Goal: Use online tool/utility: Utilize a website feature to perform a specific function

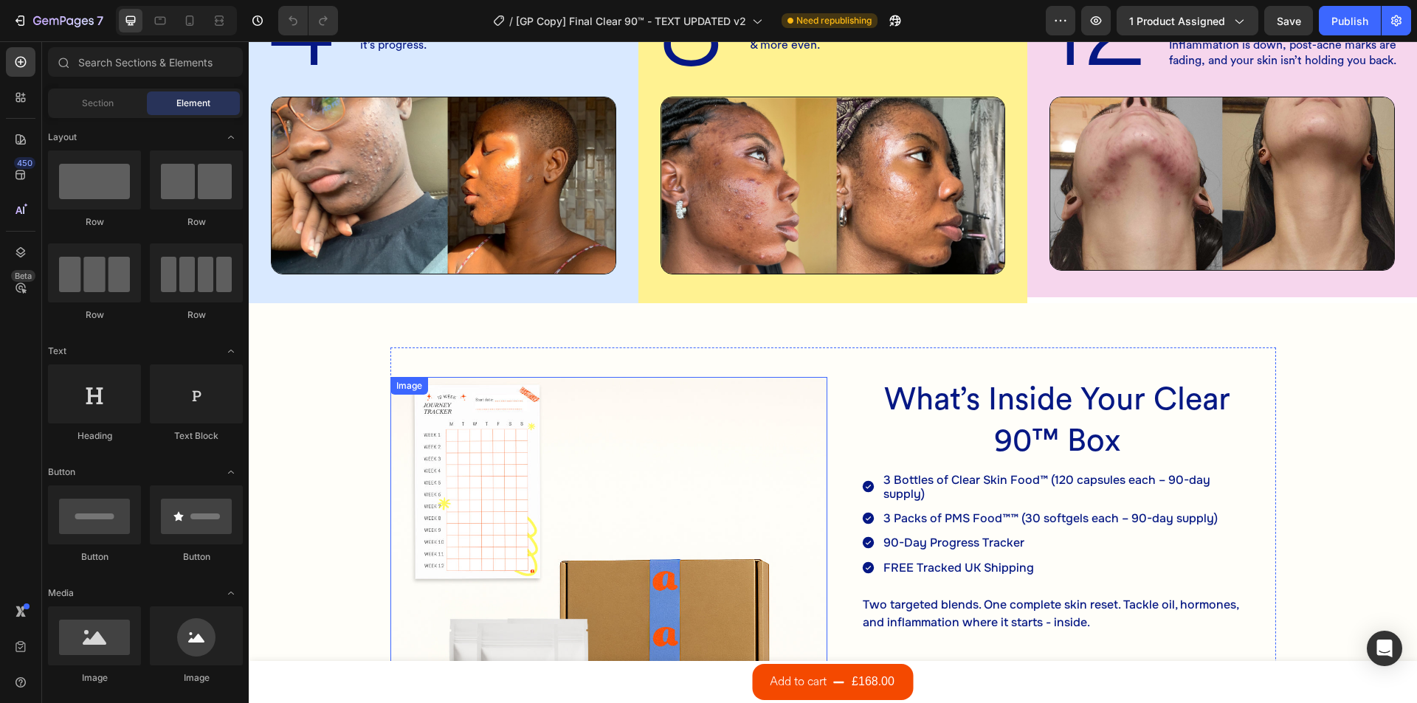
scroll to position [1181, 0]
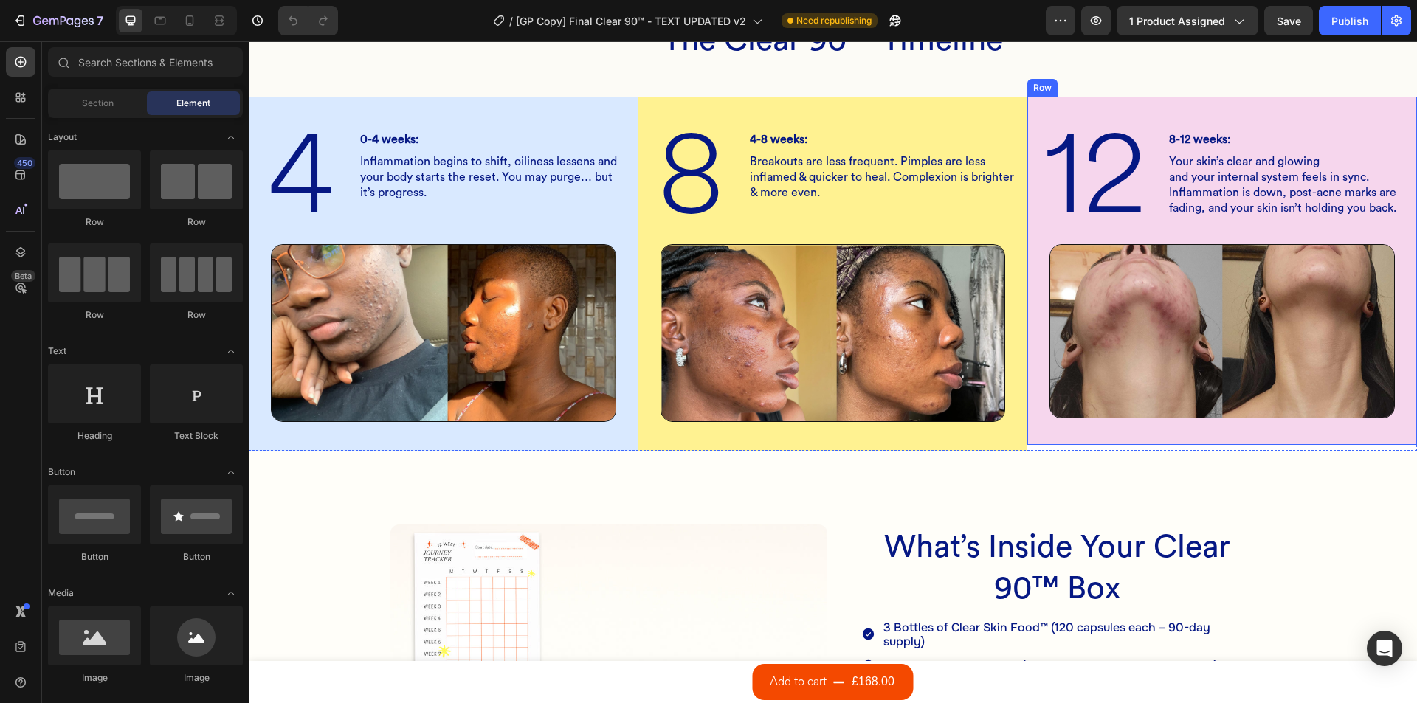
click at [1027, 174] on div "12 Heading 8-12 weeks: Heading Your skin’s clear and glowing and your internal …" at bounding box center [1222, 271] width 390 height 348
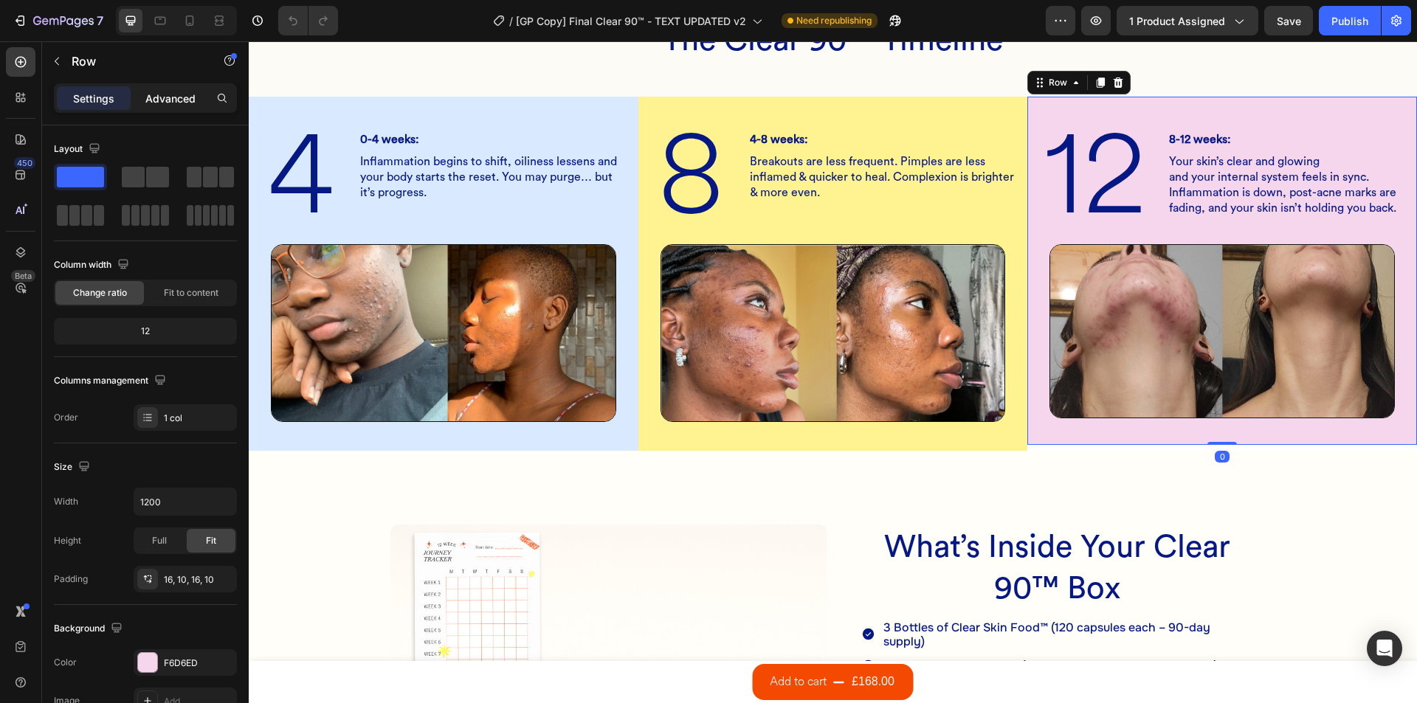
click at [184, 100] on p "Advanced" at bounding box center [170, 98] width 50 height 15
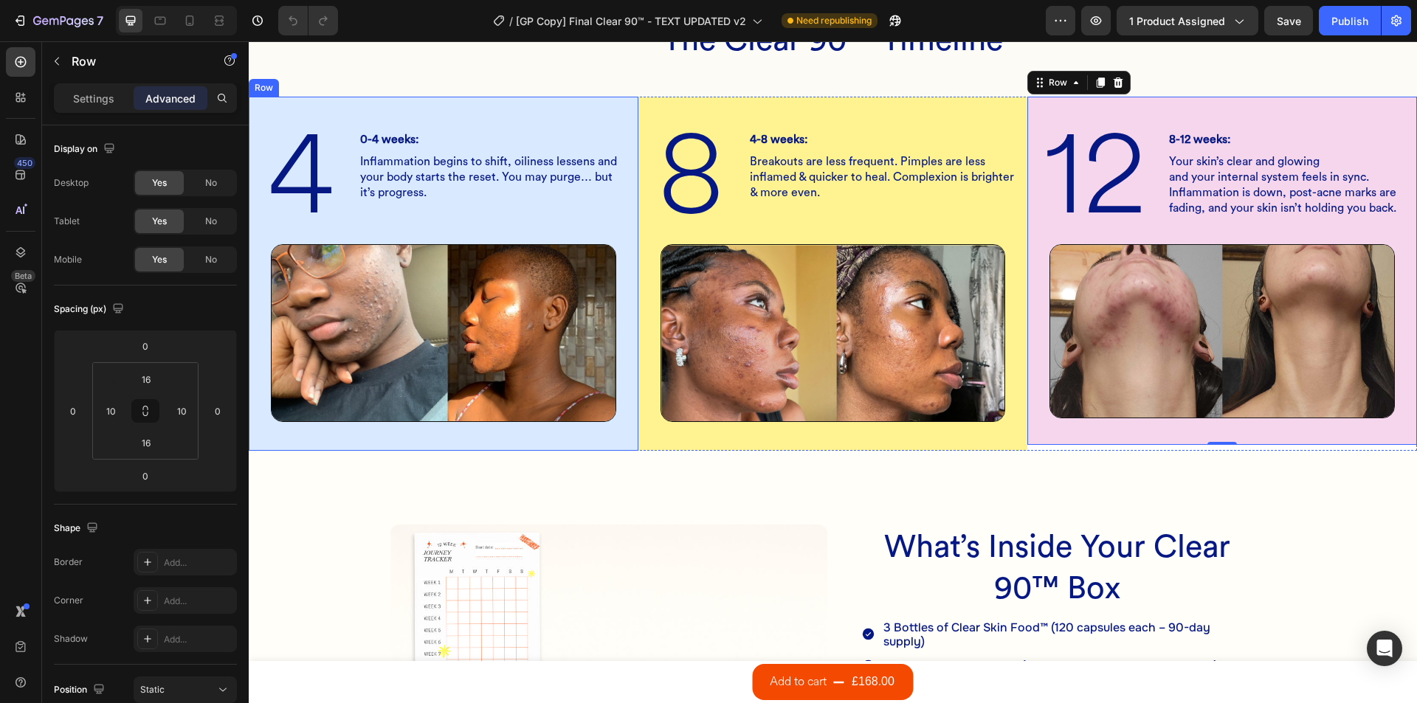
click at [344, 108] on div "4 Heading 0-4 weeks: Heading Inflammation begins to shift, oiliness lessens and…" at bounding box center [443, 273] width 375 height 330
click at [663, 120] on div "8 Heading 4-8 weeks: Heading Breakouts are less frequent. Pimples are less infl…" at bounding box center [833, 273] width 375 height 331
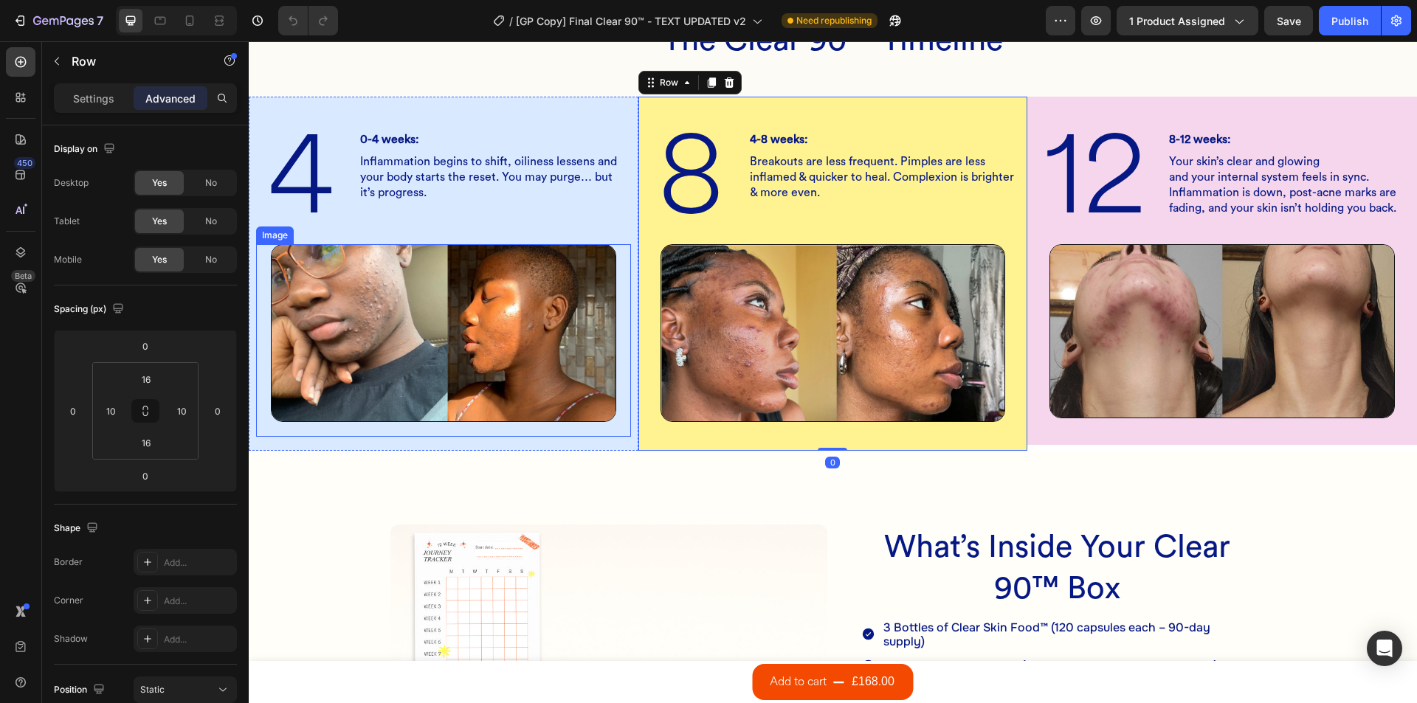
click at [427, 295] on img at bounding box center [443, 332] width 345 height 177
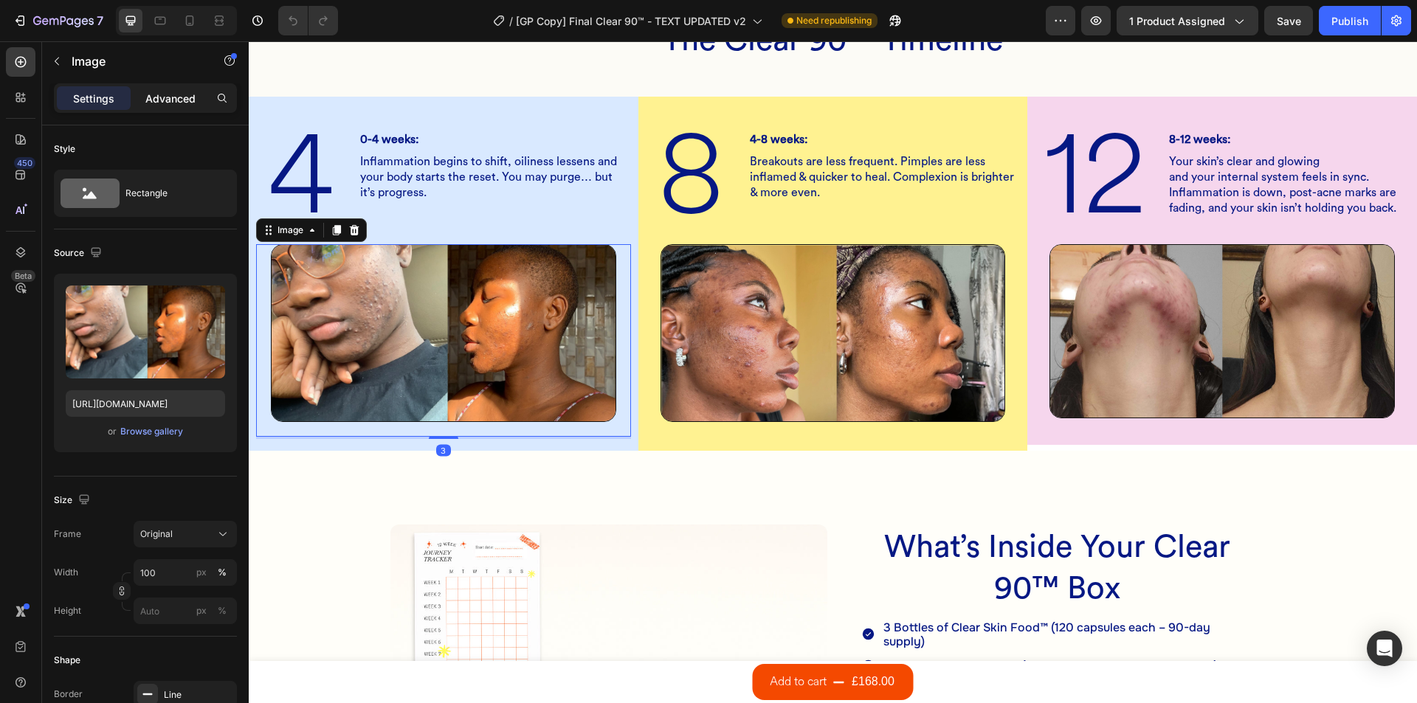
click at [183, 96] on p "Advanced" at bounding box center [170, 98] width 50 height 15
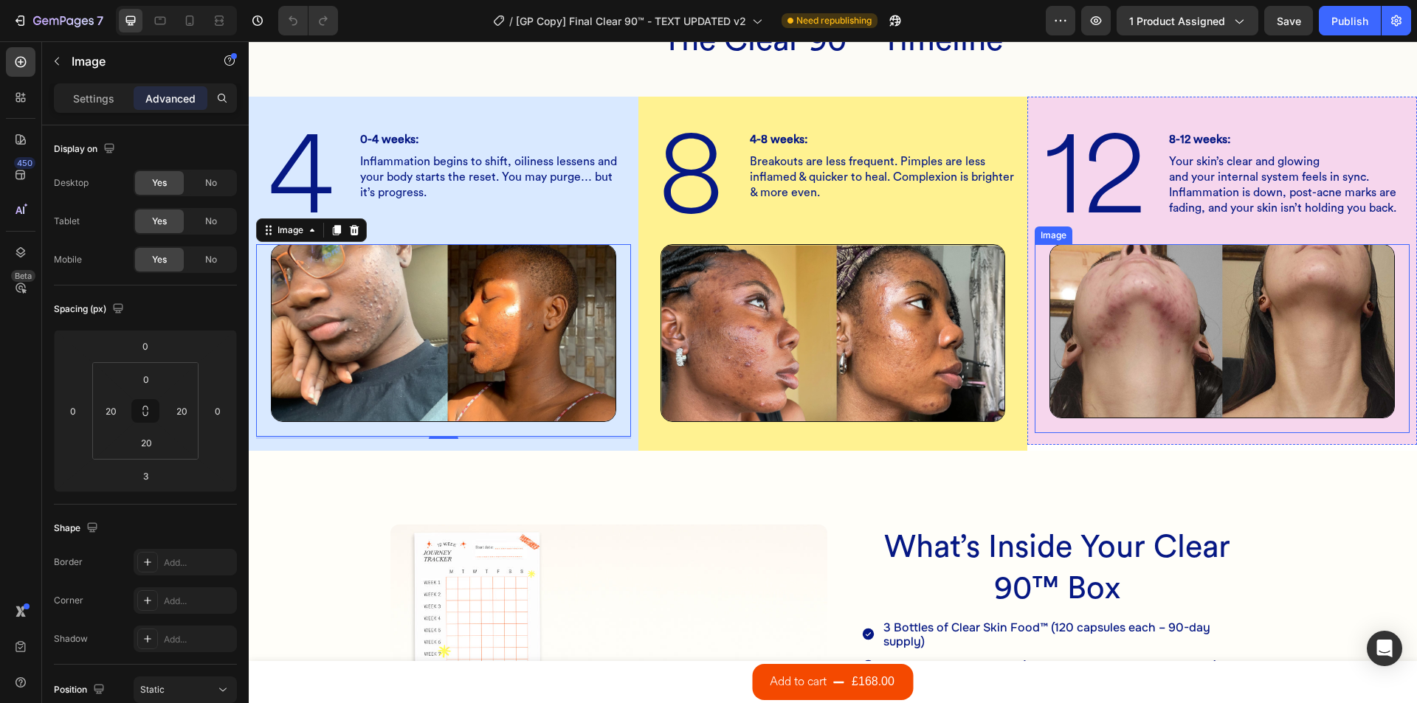
click at [1087, 321] on img at bounding box center [1221, 331] width 345 height 174
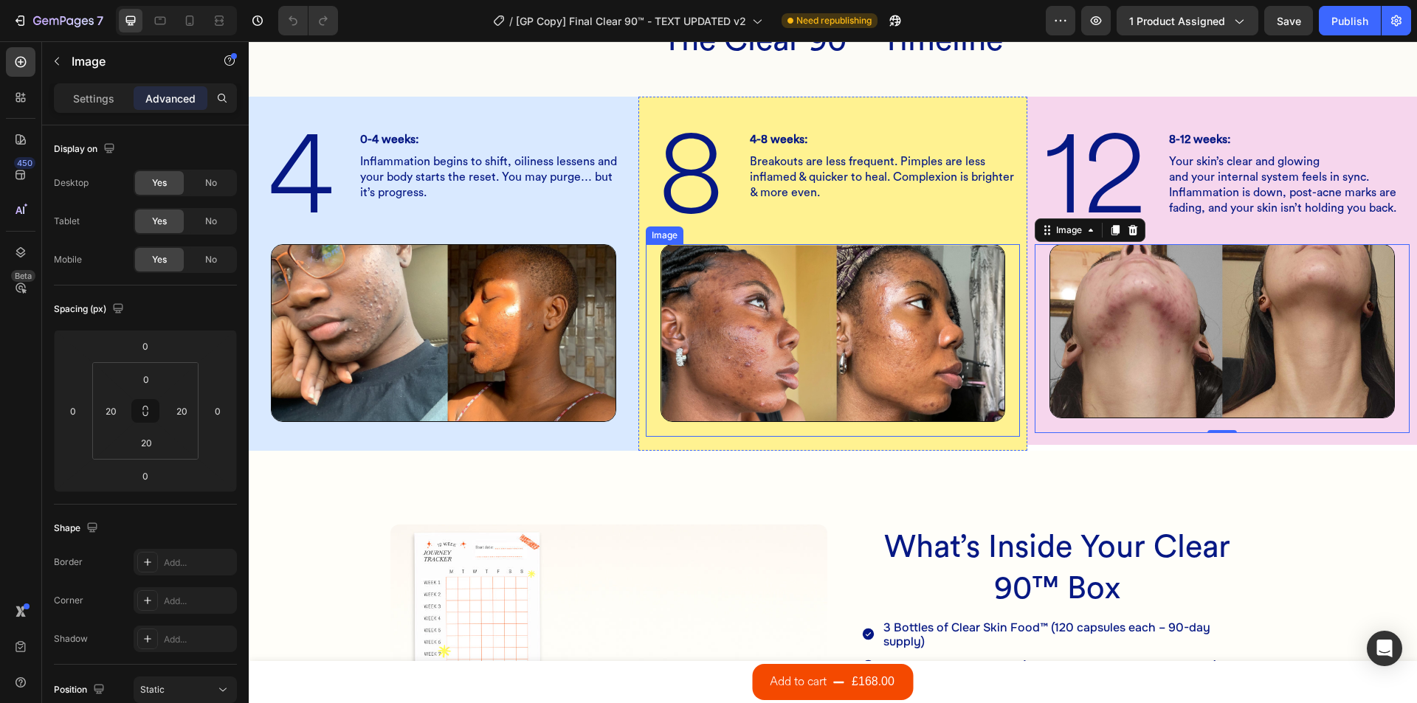
click at [749, 302] on img at bounding box center [832, 333] width 345 height 178
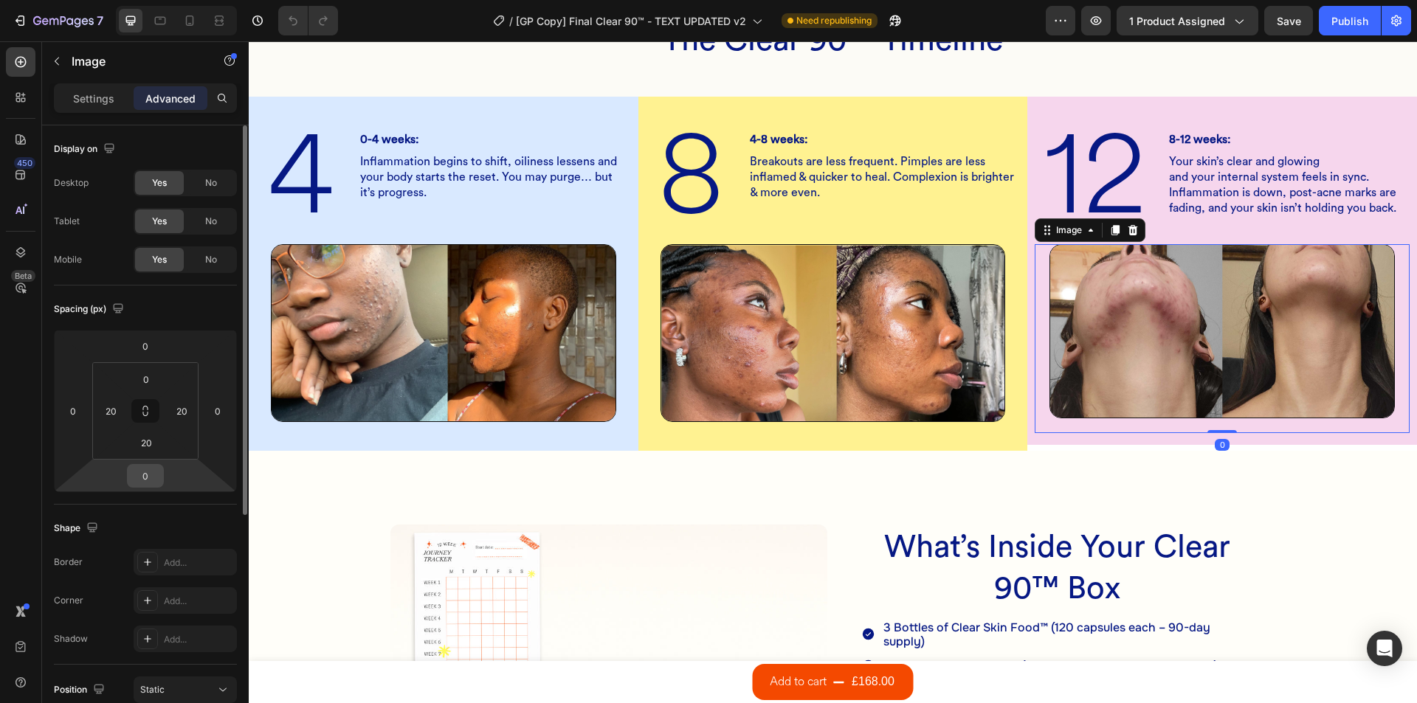
click at [149, 468] on input "0" at bounding box center [146, 476] width 30 height 22
type input "3"
click at [204, 310] on div "Spacing (px)" at bounding box center [145, 309] width 183 height 24
type input "0"
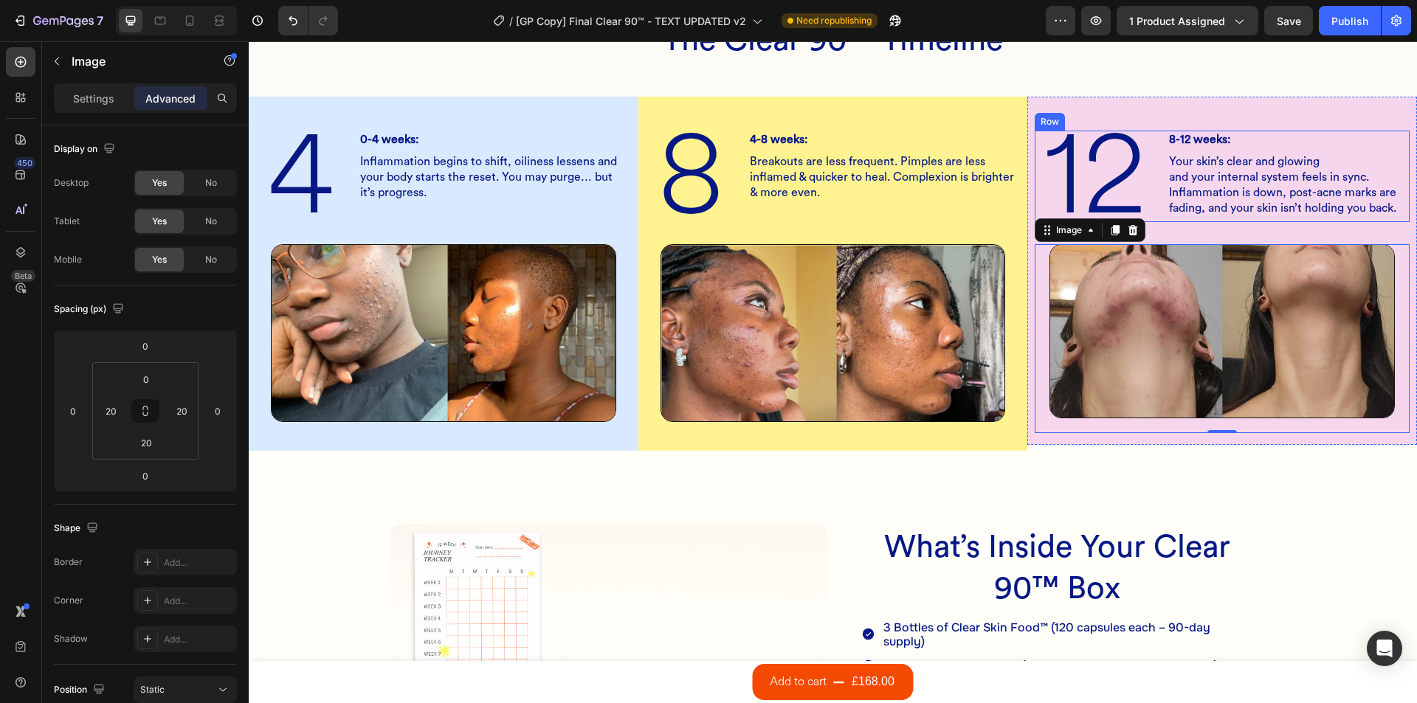
click at [1147, 215] on div "12 Heading 8-12 weeks: Heading Your skin’s clear and glowing and your internal …" at bounding box center [1222, 176] width 375 height 91
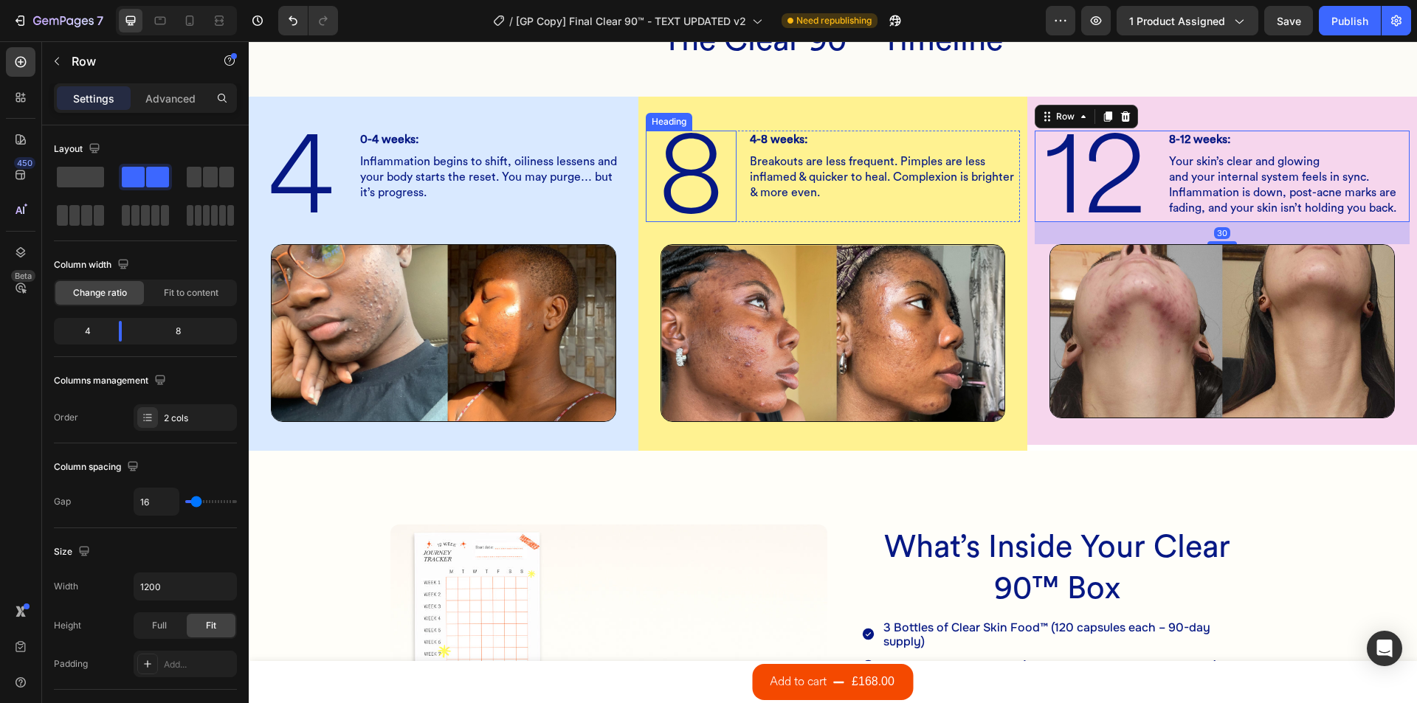
click at [710, 215] on h2 "8" at bounding box center [691, 176] width 91 height 91
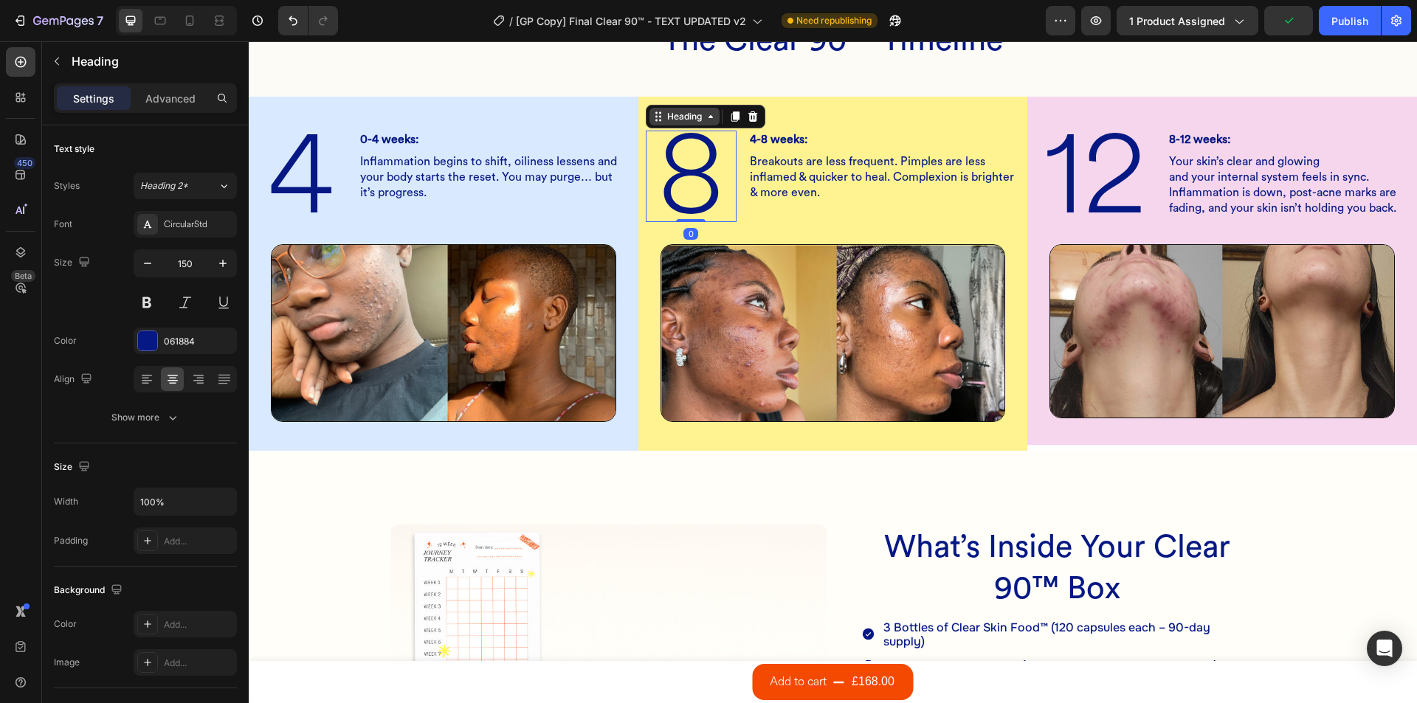
click at [681, 121] on div "Heading" at bounding box center [684, 116] width 41 height 13
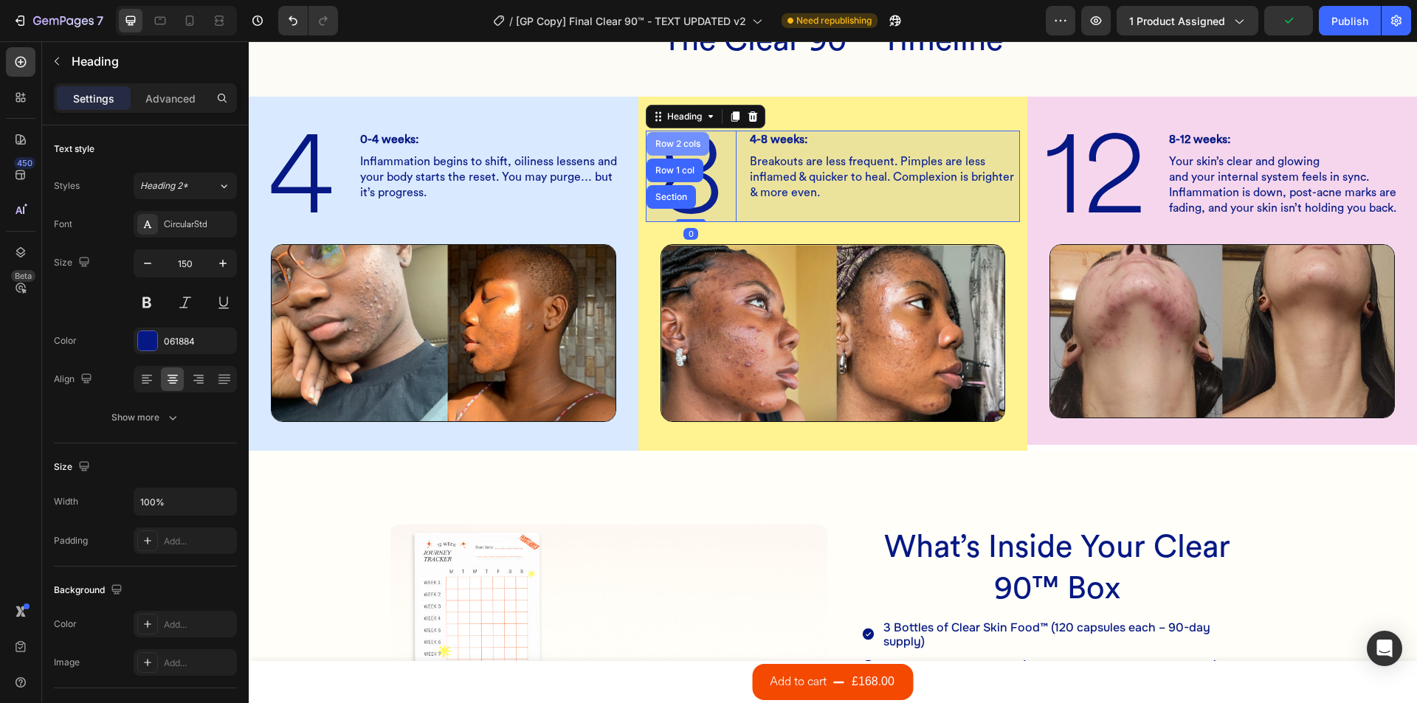
click at [677, 149] on div "Row 2 cols" at bounding box center [677, 144] width 63 height 24
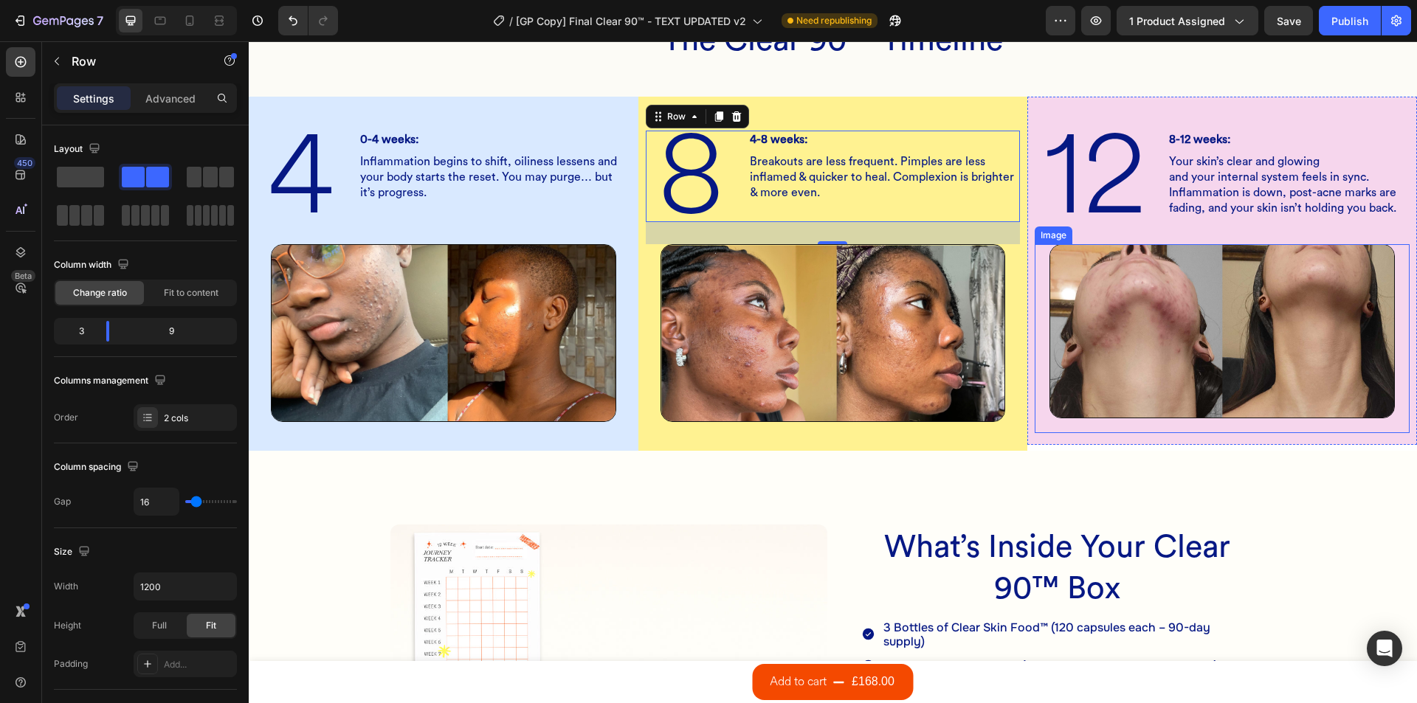
click at [1052, 394] on img at bounding box center [1221, 331] width 345 height 174
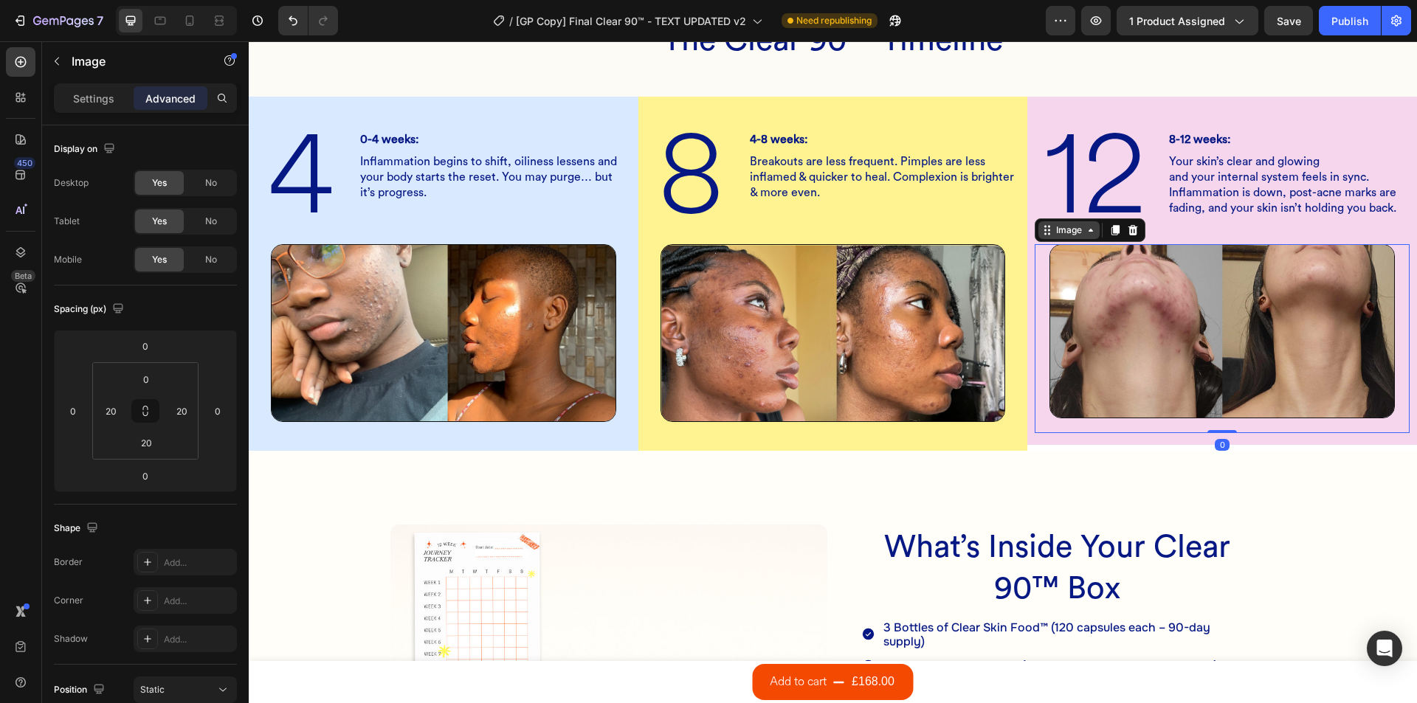
click at [1053, 231] on div "Image" at bounding box center [1069, 230] width 32 height 13
click at [434, 283] on img at bounding box center [443, 332] width 345 height 177
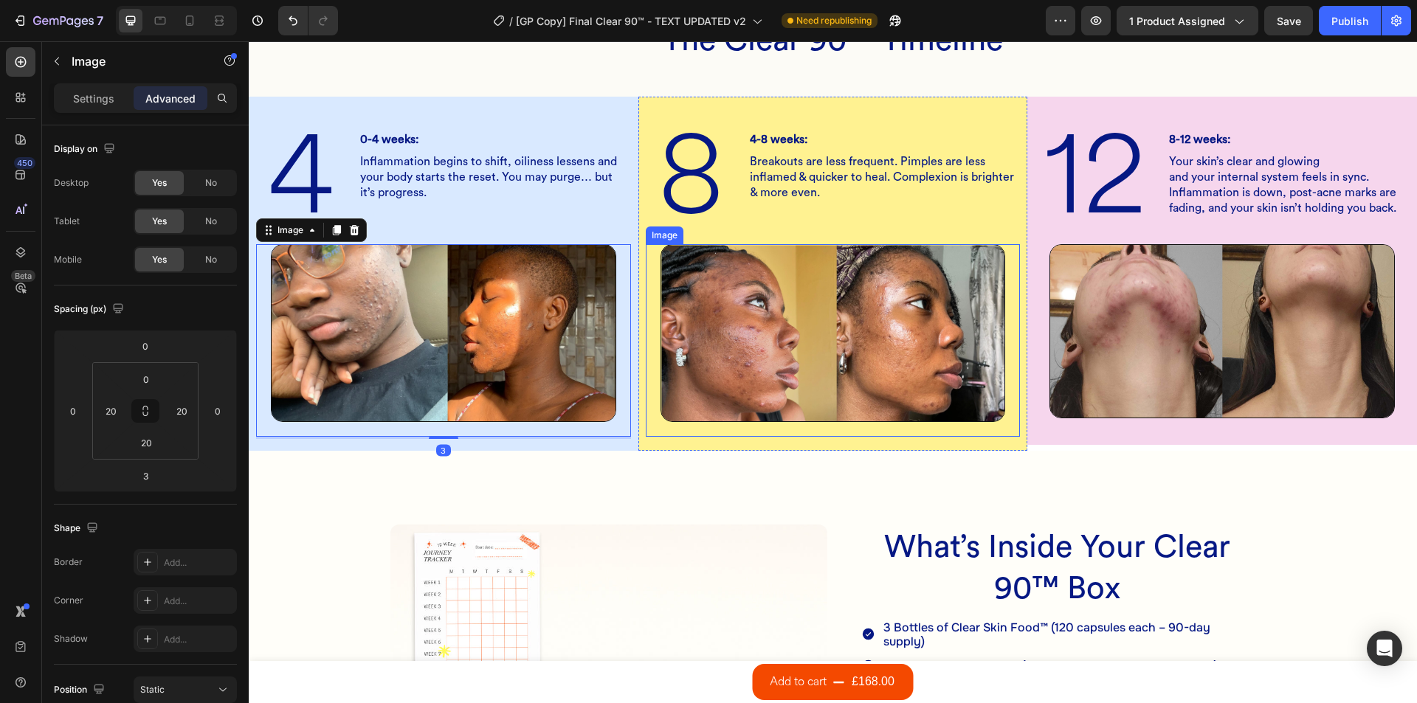
click at [736, 294] on img at bounding box center [832, 333] width 345 height 178
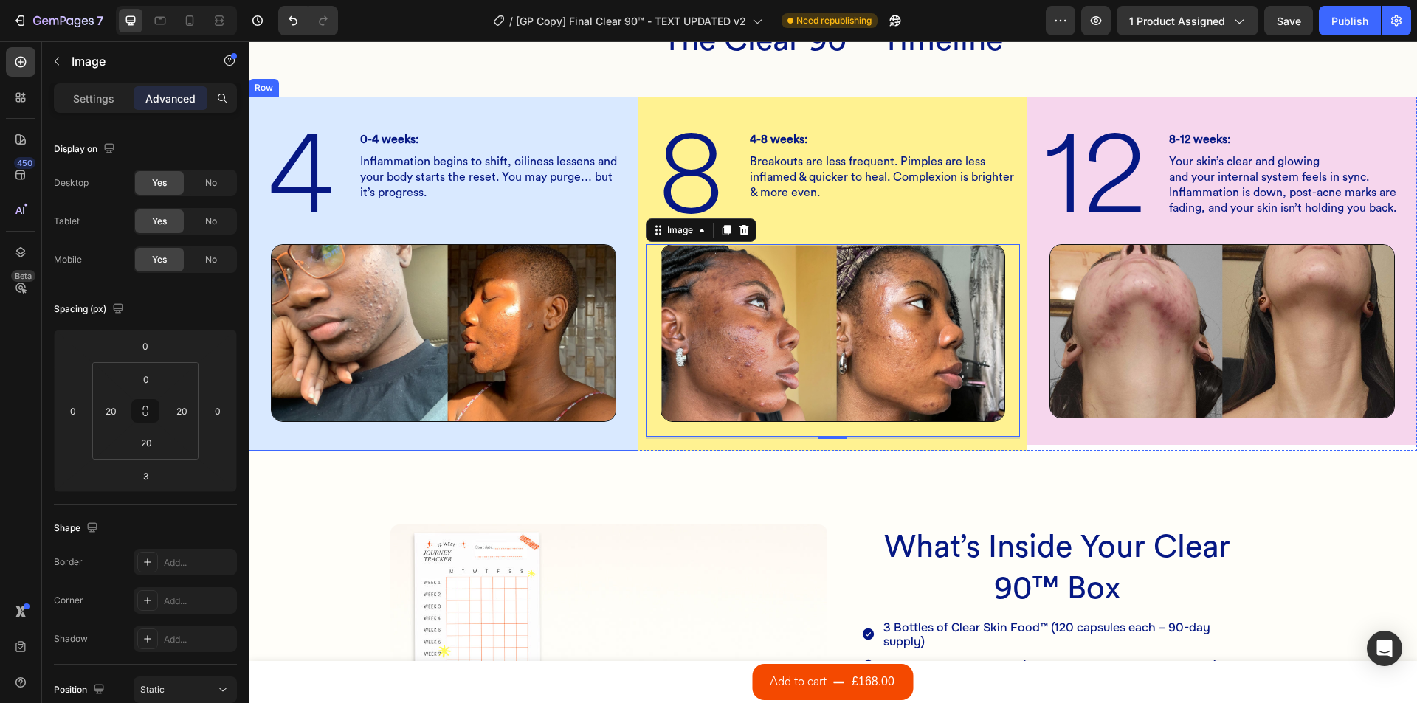
click at [322, 231] on div "4 Heading 0-4 weeks: Heading Inflammation begins to shift, oiliness lessens and…" at bounding box center [443, 273] width 375 height 330
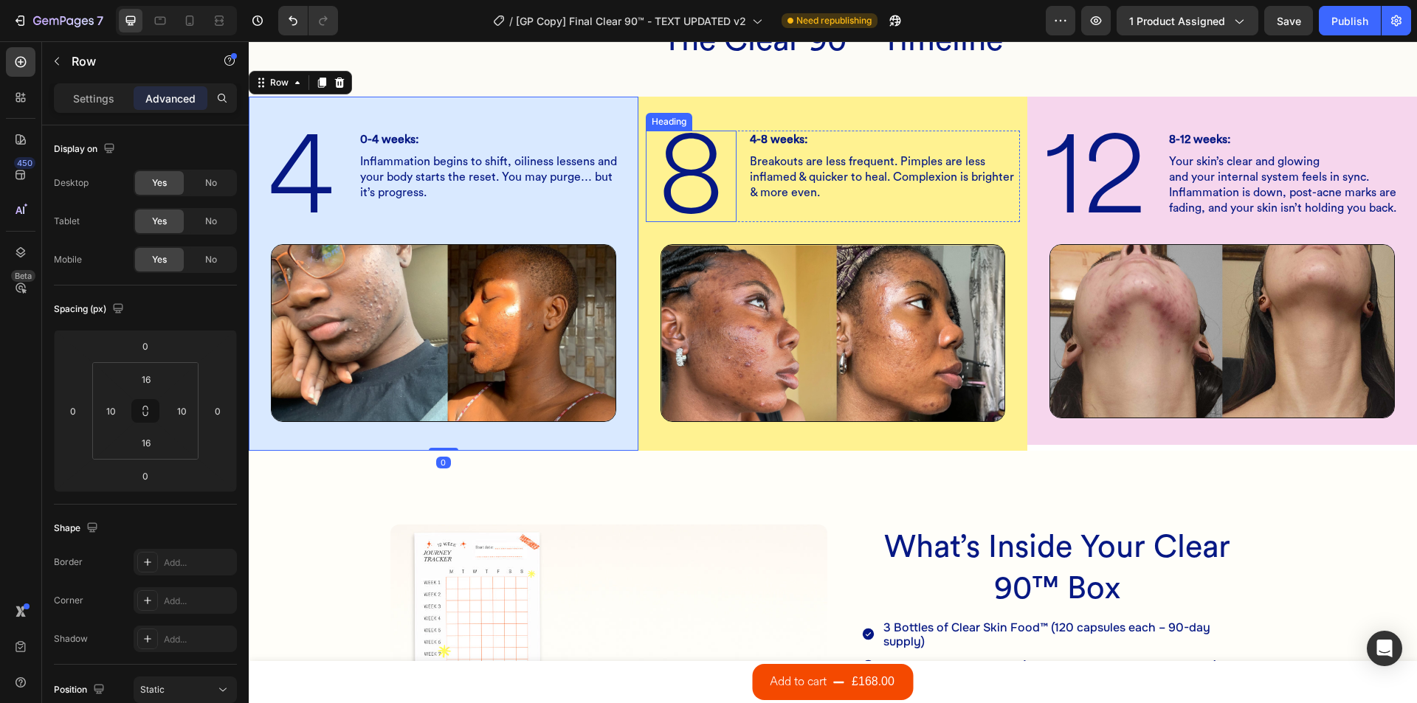
drag, startPoint x: 673, startPoint y: 192, endPoint x: 663, endPoint y: 192, distance: 10.3
click at [666, 191] on h2 "8" at bounding box center [691, 176] width 91 height 91
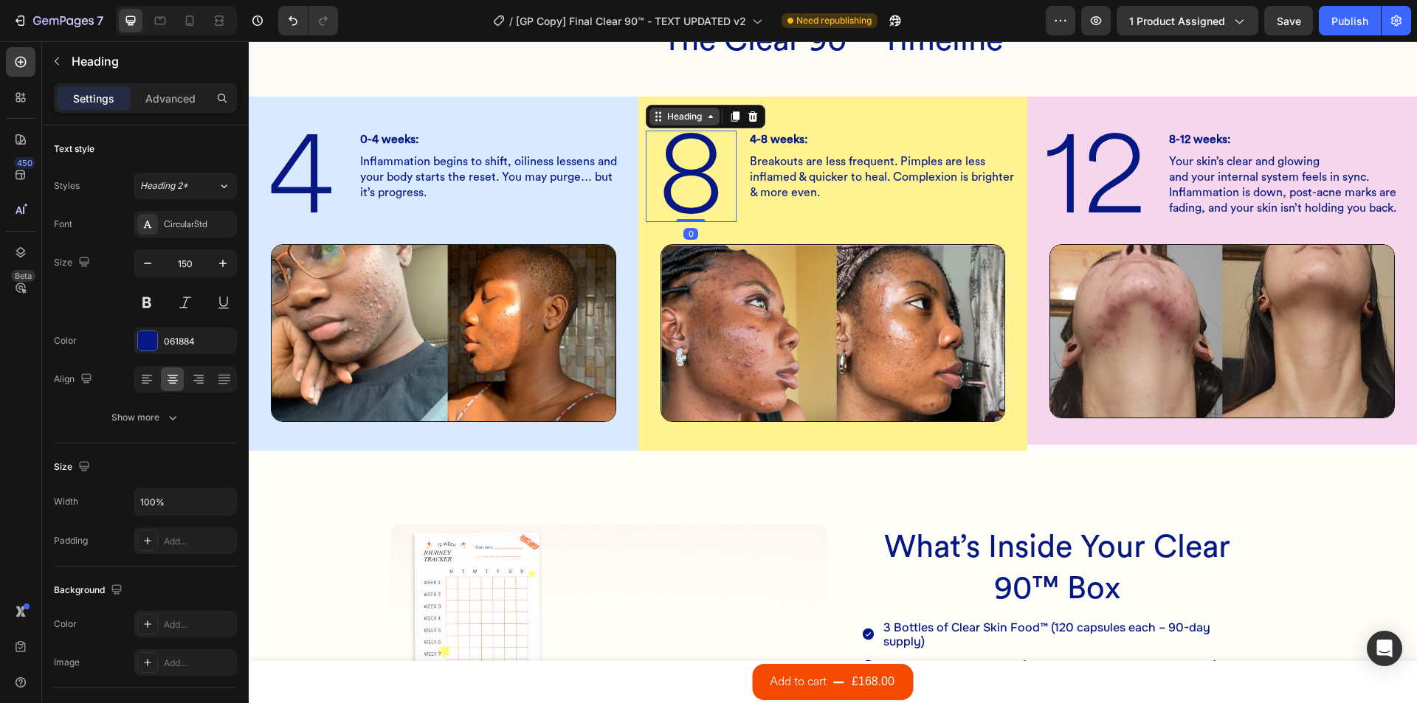
click at [674, 117] on div "Heading" at bounding box center [684, 116] width 41 height 13
click at [162, 99] on p "Advanced" at bounding box center [170, 98] width 50 height 15
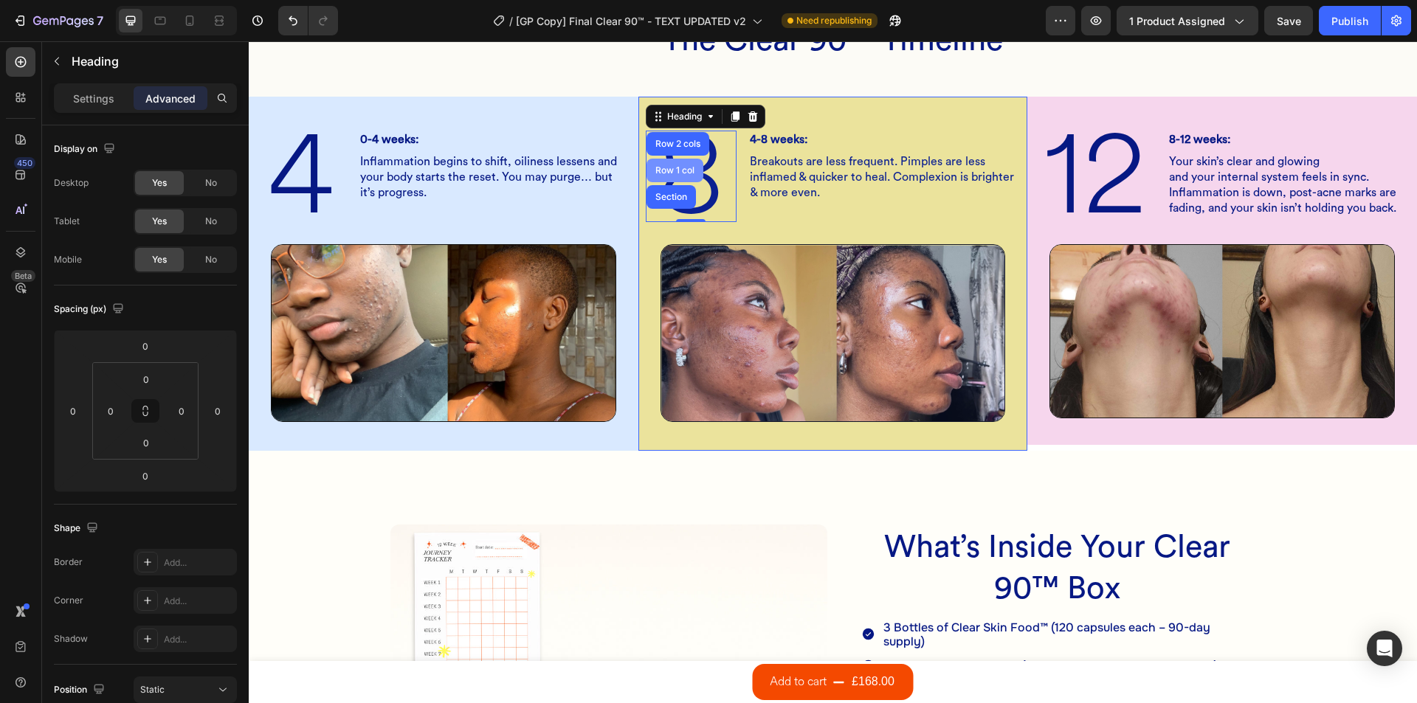
click at [678, 170] on div "Row 1 col" at bounding box center [674, 170] width 45 height 9
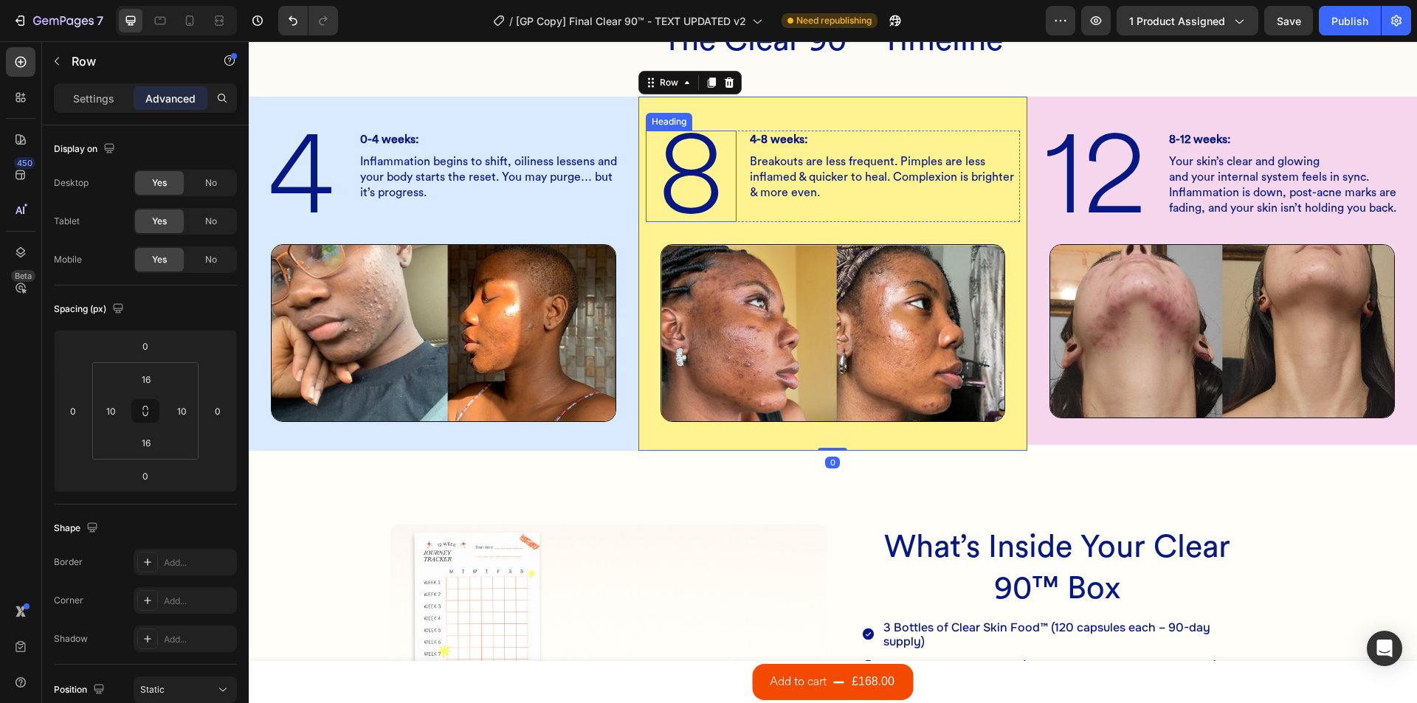
click at [748, 155] on h2 "Breakouts are less frequent. Pimples are less inflamed & quicker to heal. Compl…" at bounding box center [884, 177] width 272 height 49
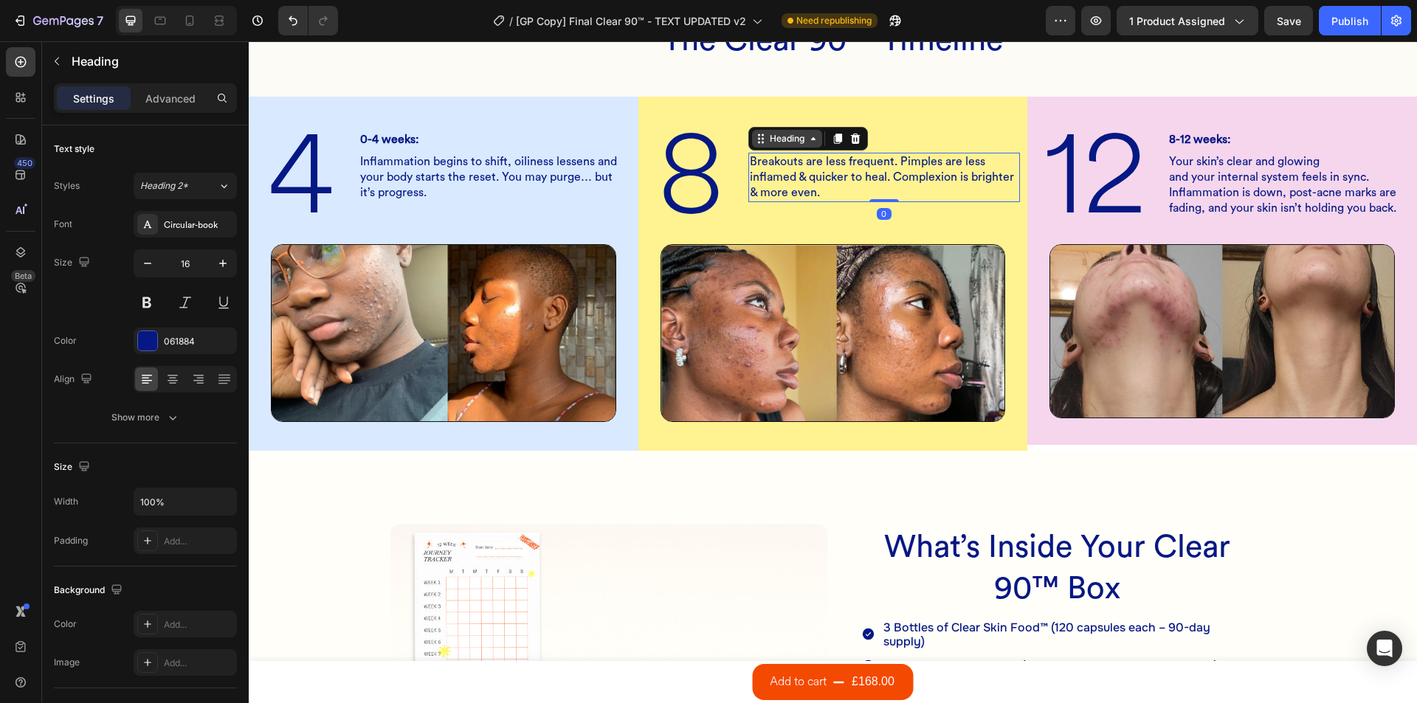
click at [761, 135] on icon at bounding box center [761, 139] width 12 height 12
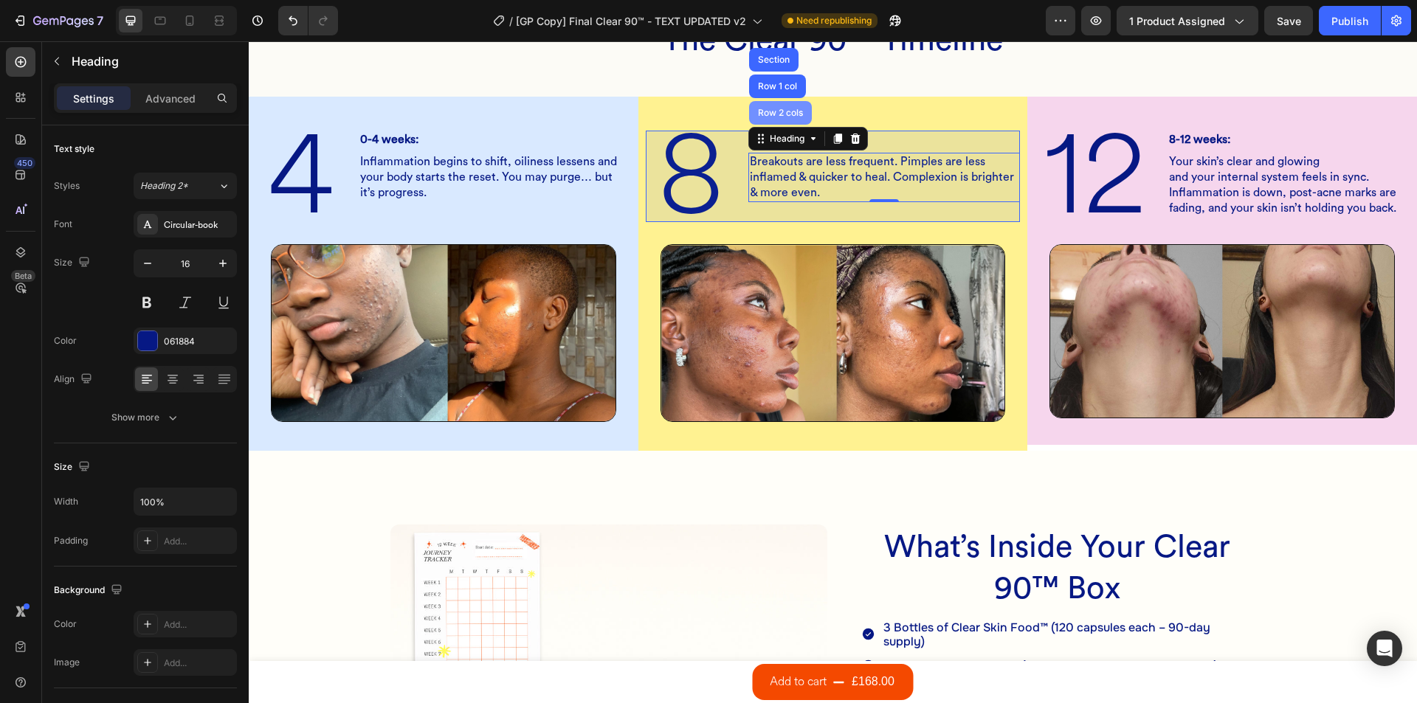
click at [767, 111] on div "Row 2 cols" at bounding box center [780, 112] width 51 height 9
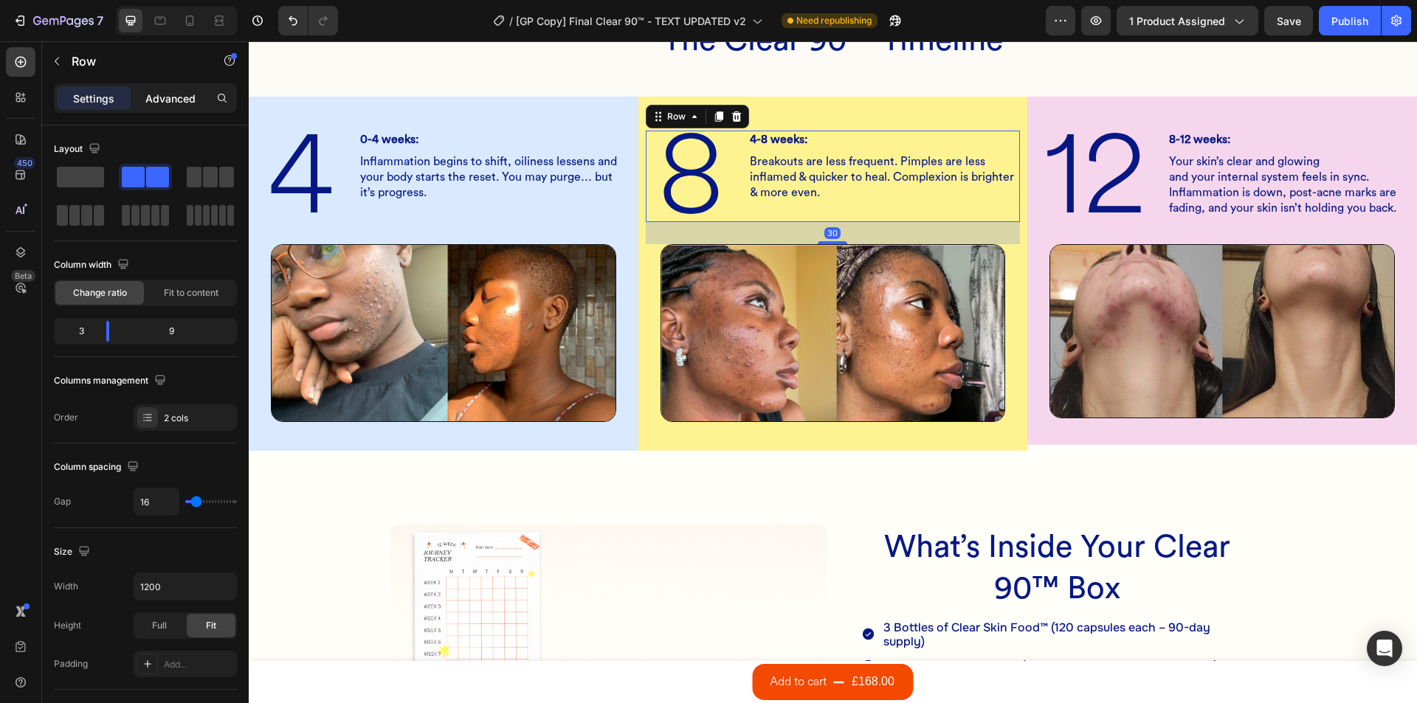
click at [204, 103] on div "Advanced" at bounding box center [171, 98] width 74 height 24
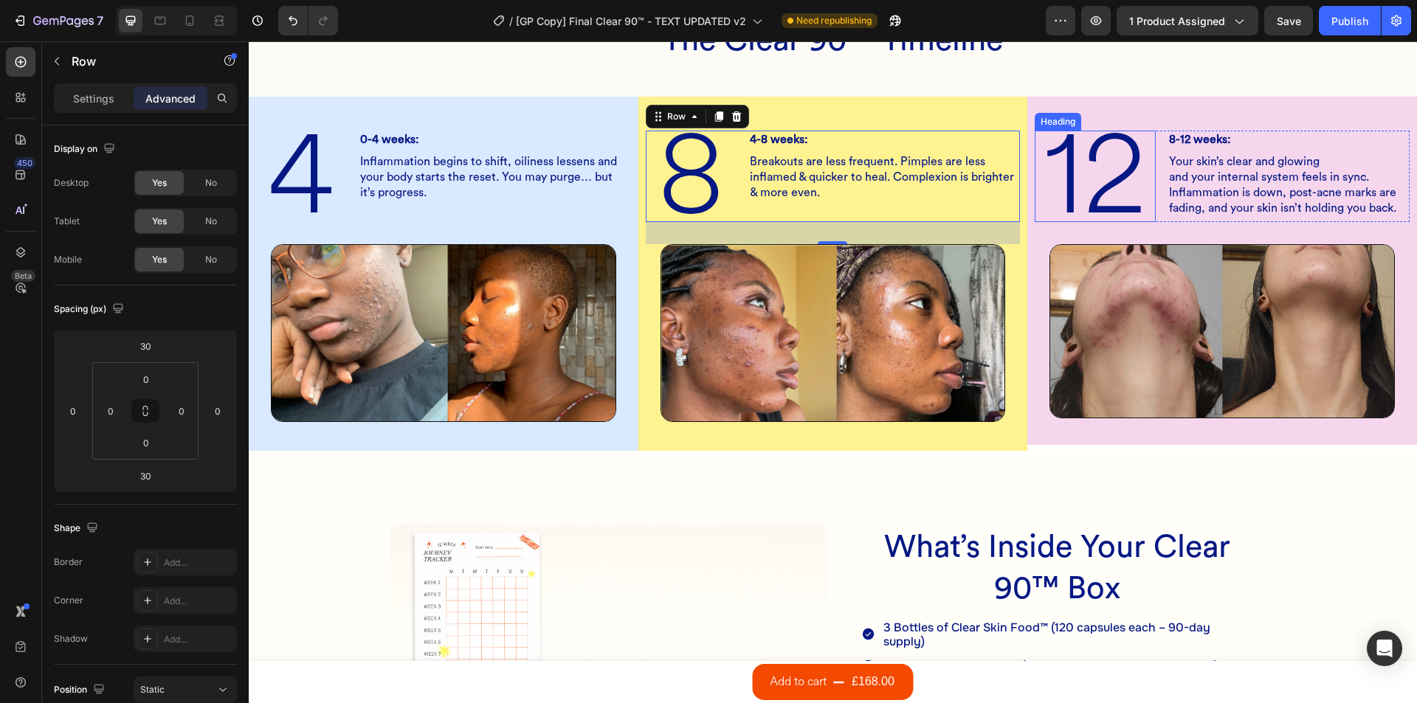
click at [1039, 137] on h2 "12" at bounding box center [1095, 176] width 121 height 91
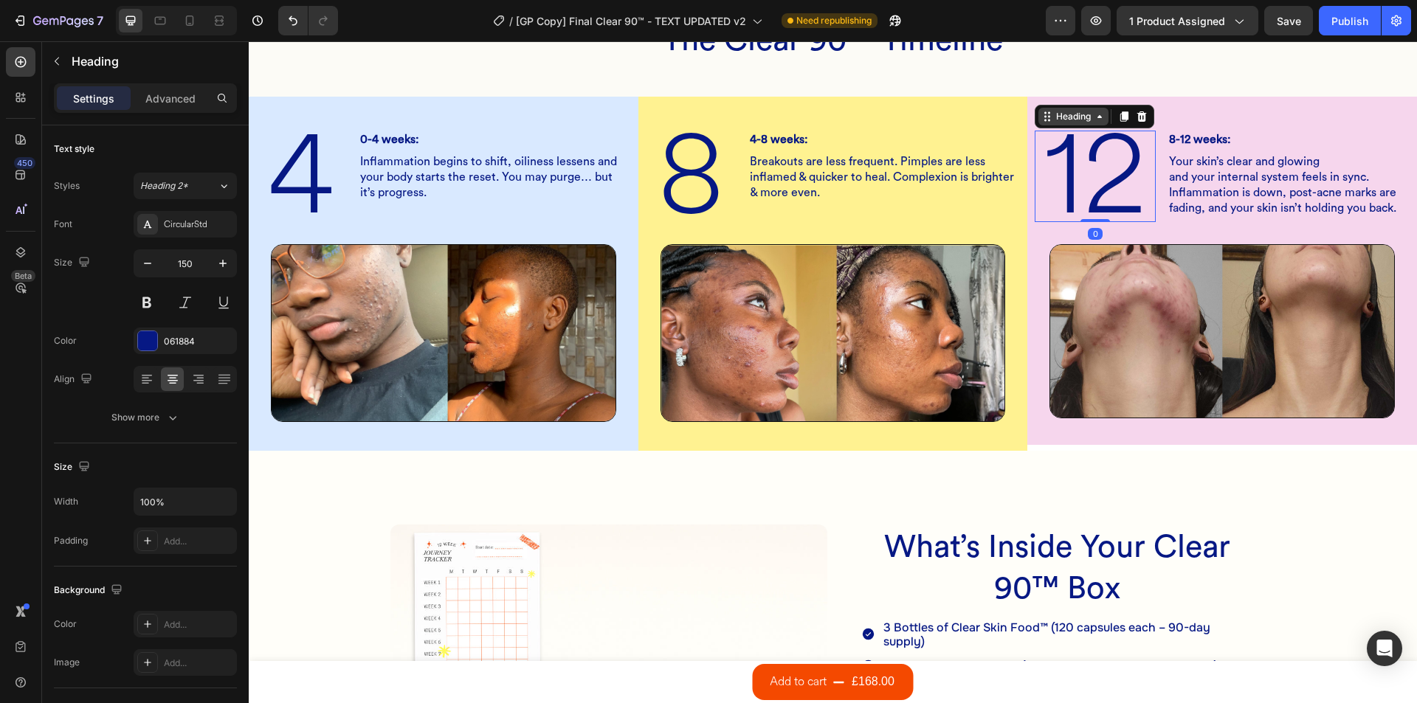
click at [1050, 124] on div "Heading" at bounding box center [1073, 117] width 70 height 18
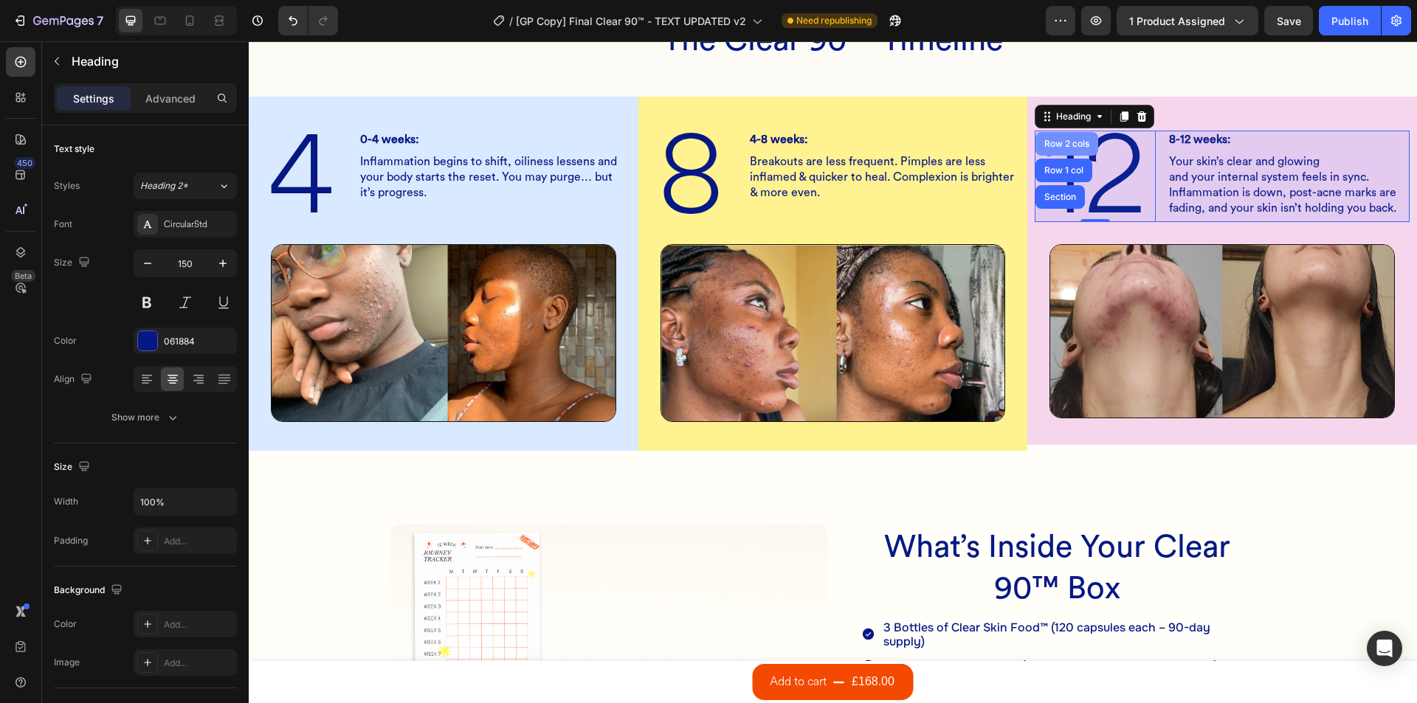
click at [1063, 147] on div "Row 2 cols" at bounding box center [1066, 143] width 51 height 9
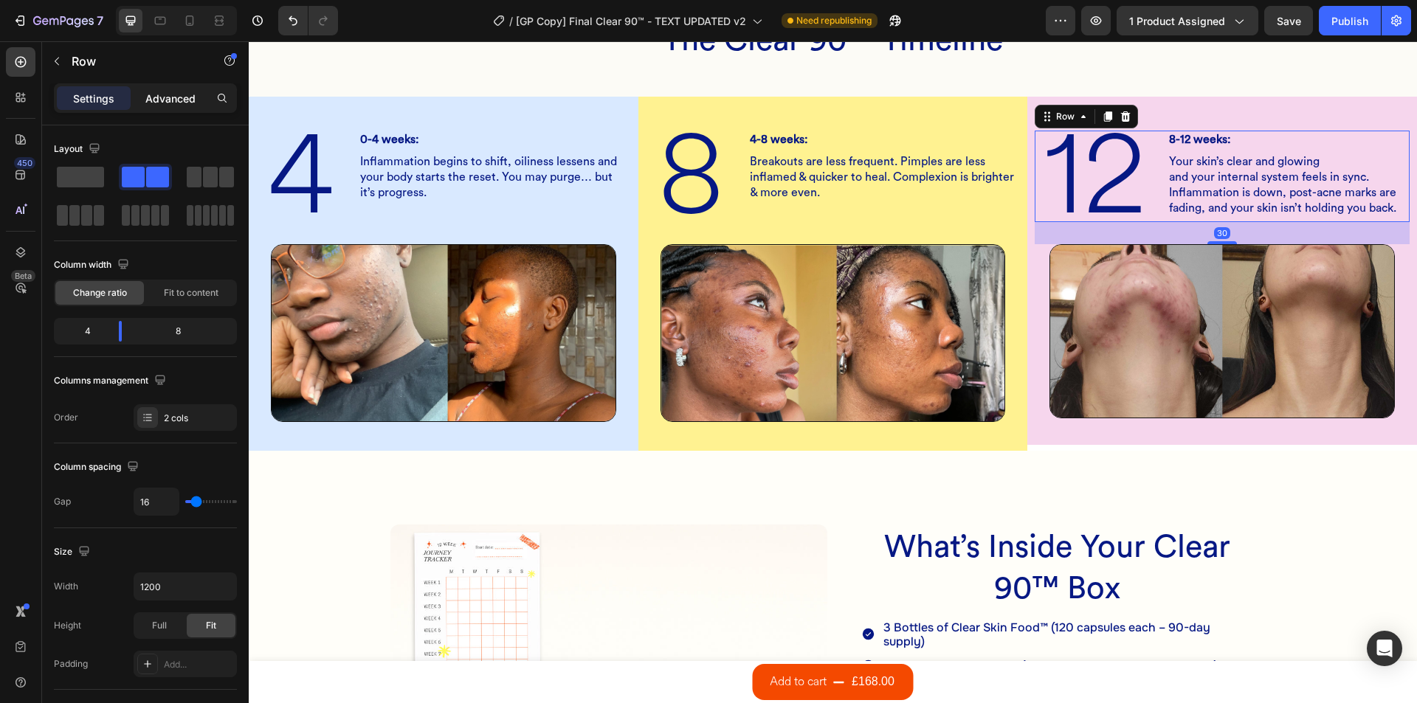
click at [152, 94] on p "Advanced" at bounding box center [170, 98] width 50 height 15
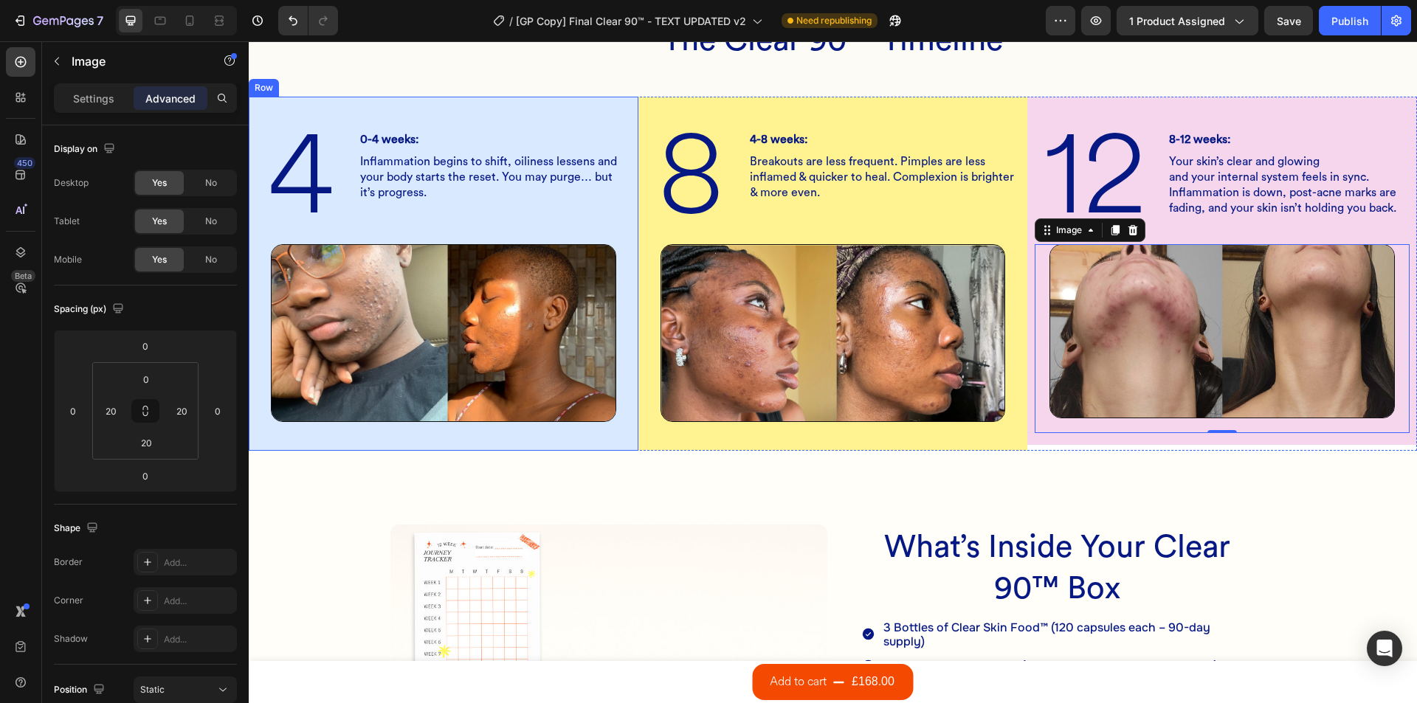
click at [527, 106] on div "4 Heading 0-4 weeks: Heading Inflammation begins to shift, oiliness lessens and…" at bounding box center [444, 273] width 390 height 353
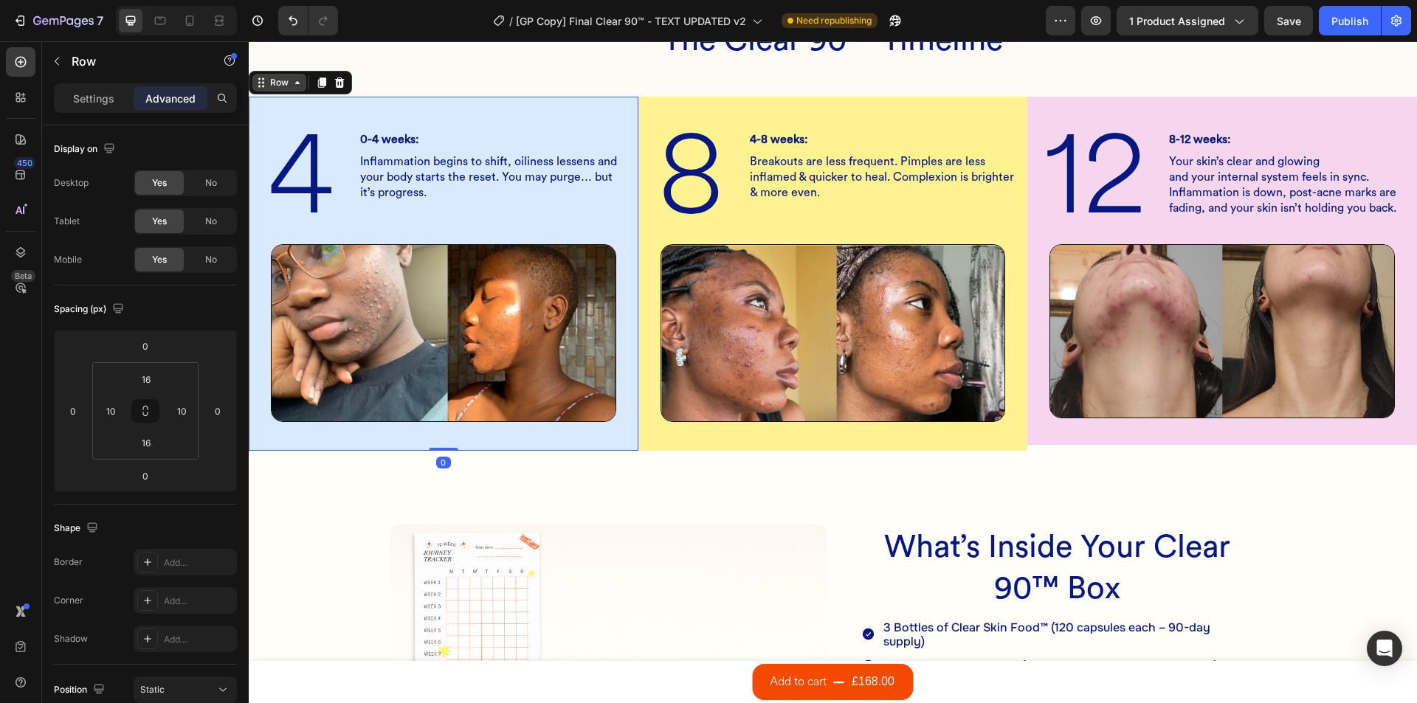
click at [280, 81] on div "Row" at bounding box center [279, 82] width 24 height 13
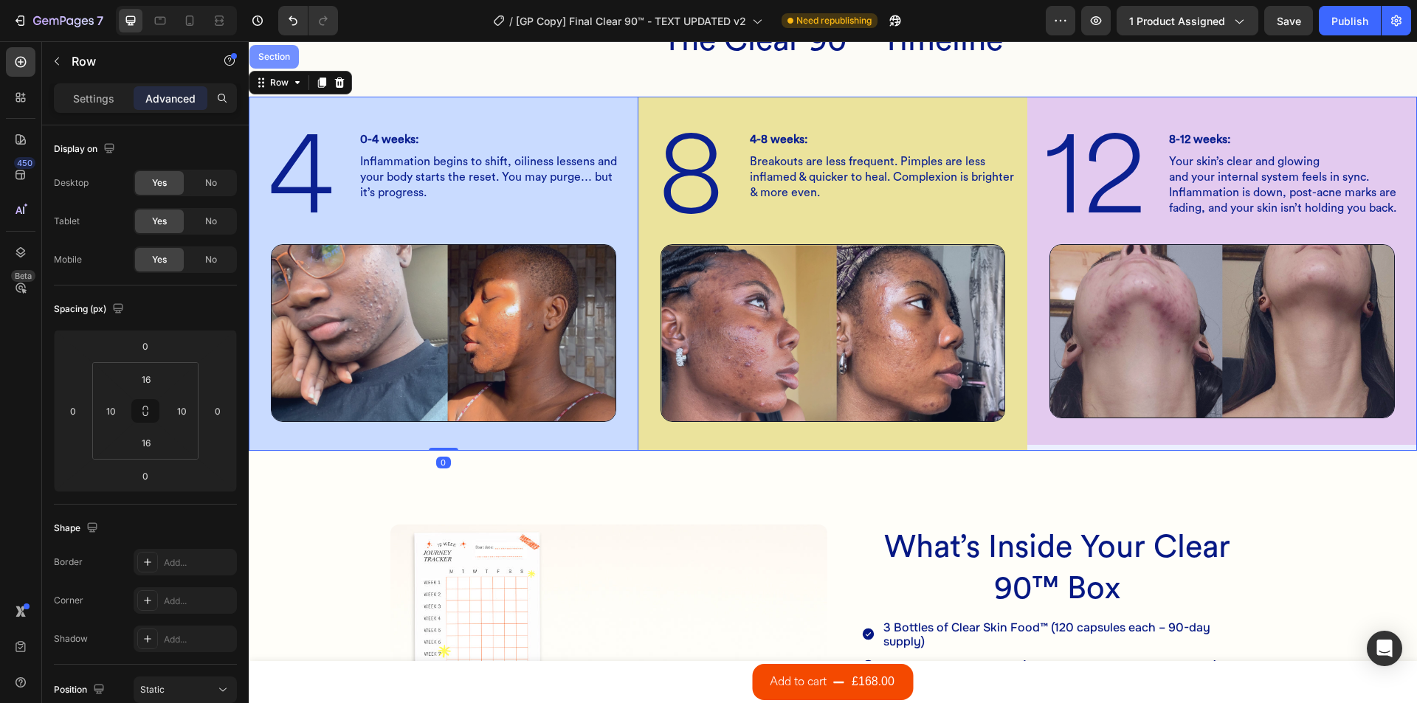
click at [274, 61] on div "Section" at bounding box center [274, 56] width 38 height 9
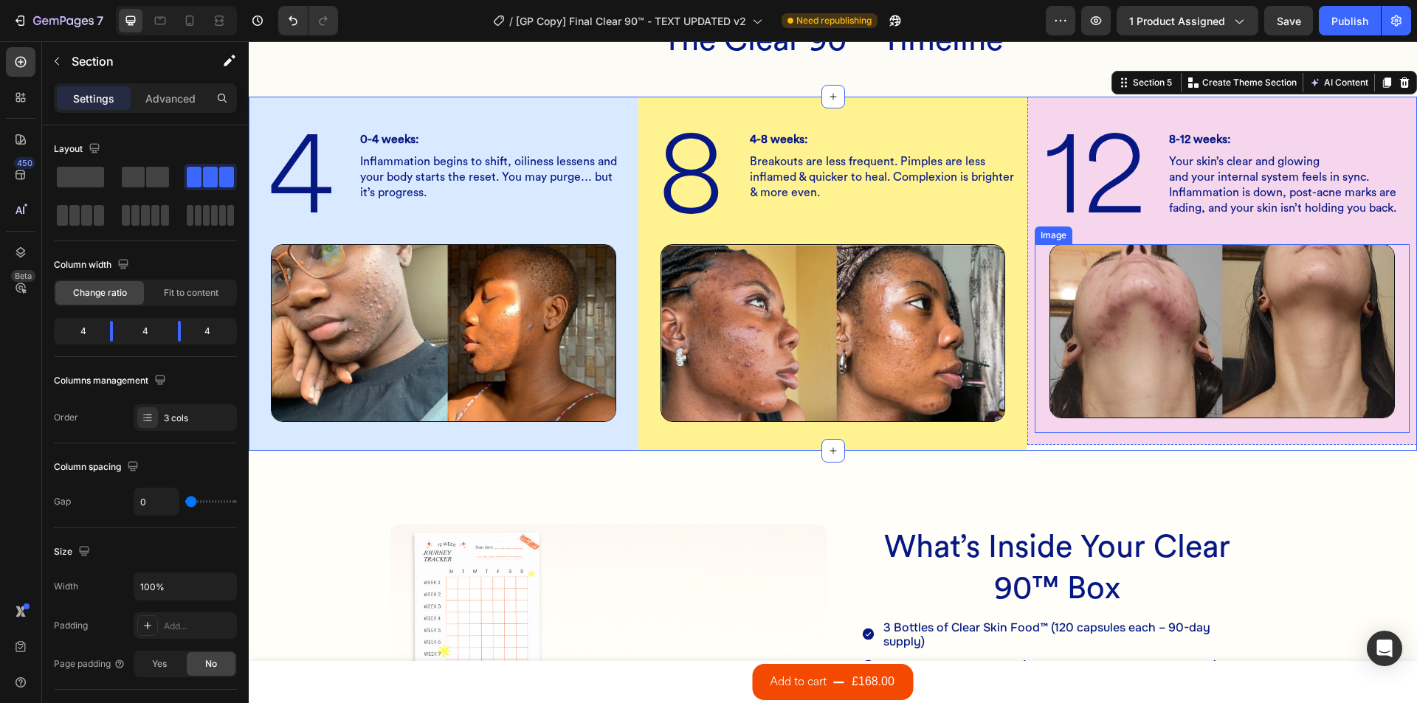
drag, startPoint x: 1039, startPoint y: 283, endPoint x: 1029, endPoint y: 283, distance: 9.6
click at [1039, 283] on div "Image" at bounding box center [1222, 338] width 375 height 189
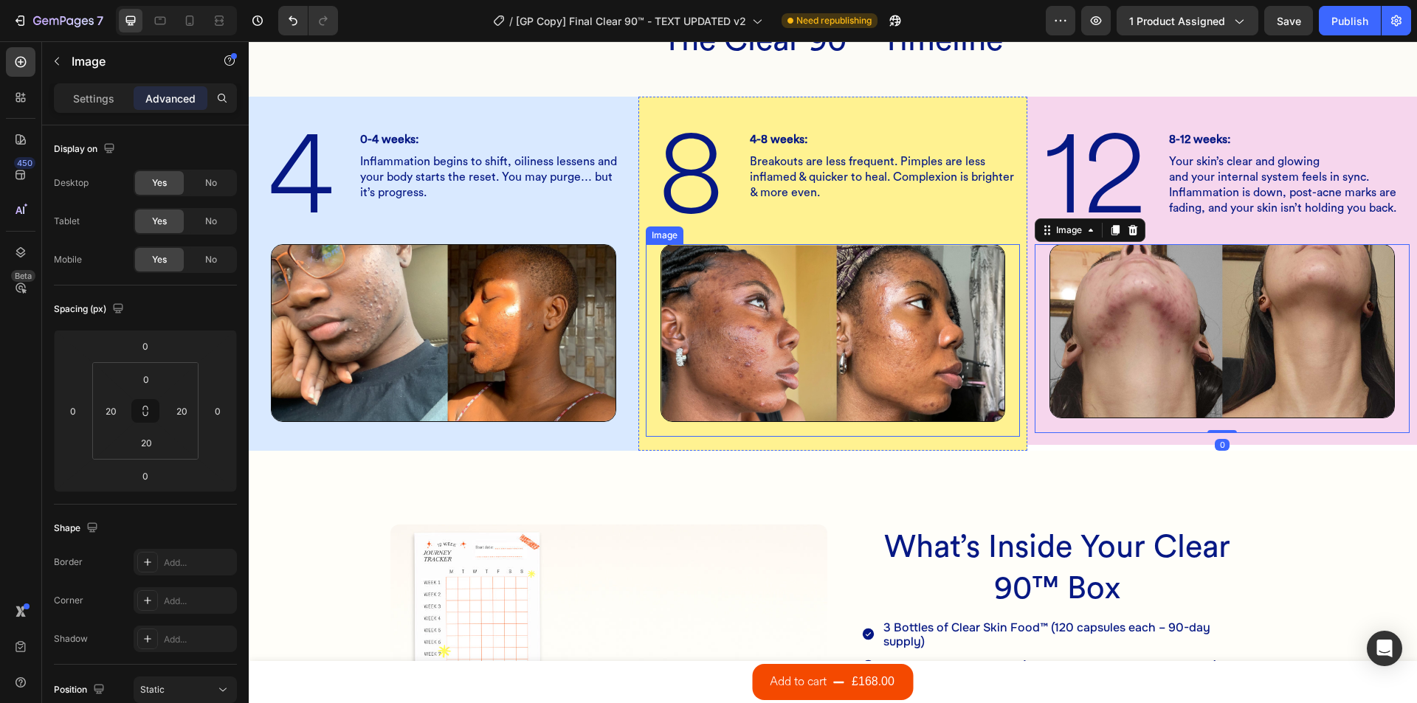
click at [781, 432] on div "Image" at bounding box center [833, 340] width 375 height 193
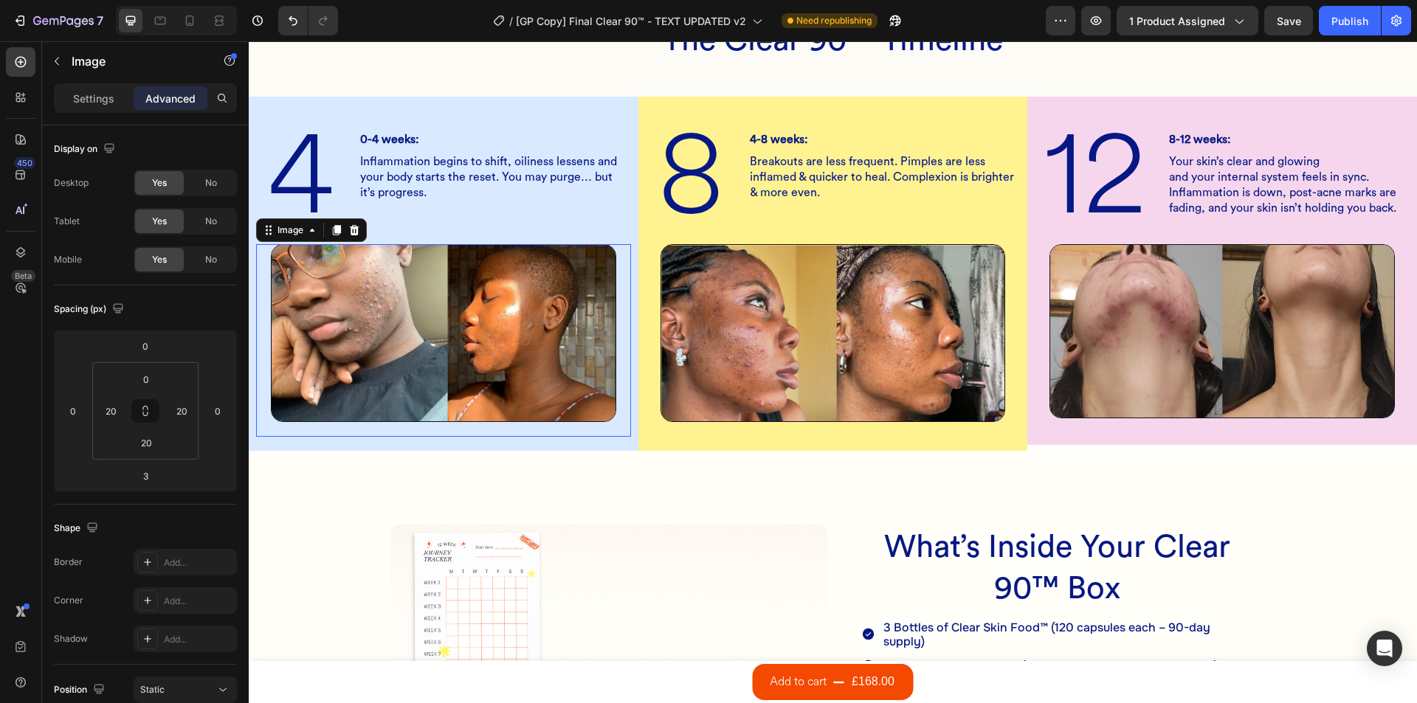
click at [580, 430] on div "Image 0" at bounding box center [443, 340] width 375 height 192
click at [670, 198] on h2 "8" at bounding box center [691, 176] width 91 height 91
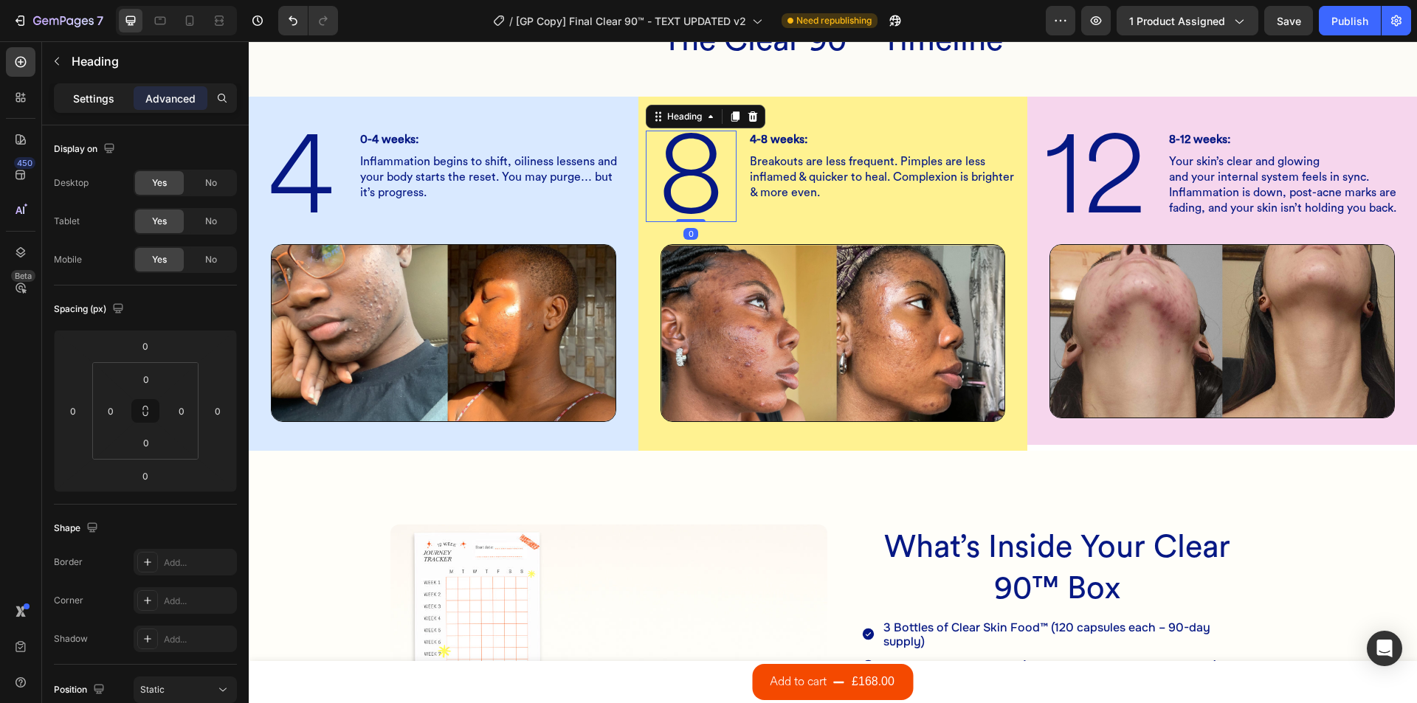
click at [79, 102] on p "Settings" at bounding box center [93, 98] width 41 height 15
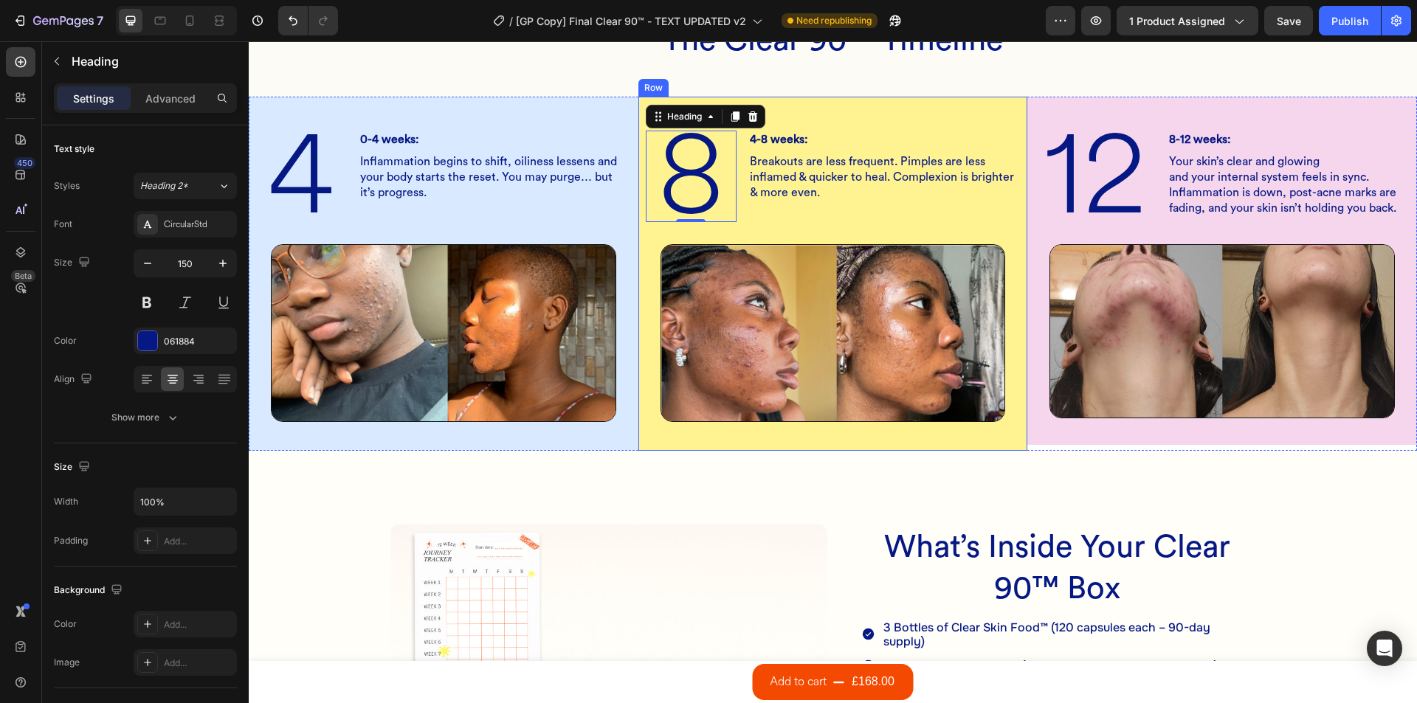
click at [1068, 167] on h2 "12" at bounding box center [1095, 176] width 121 height 91
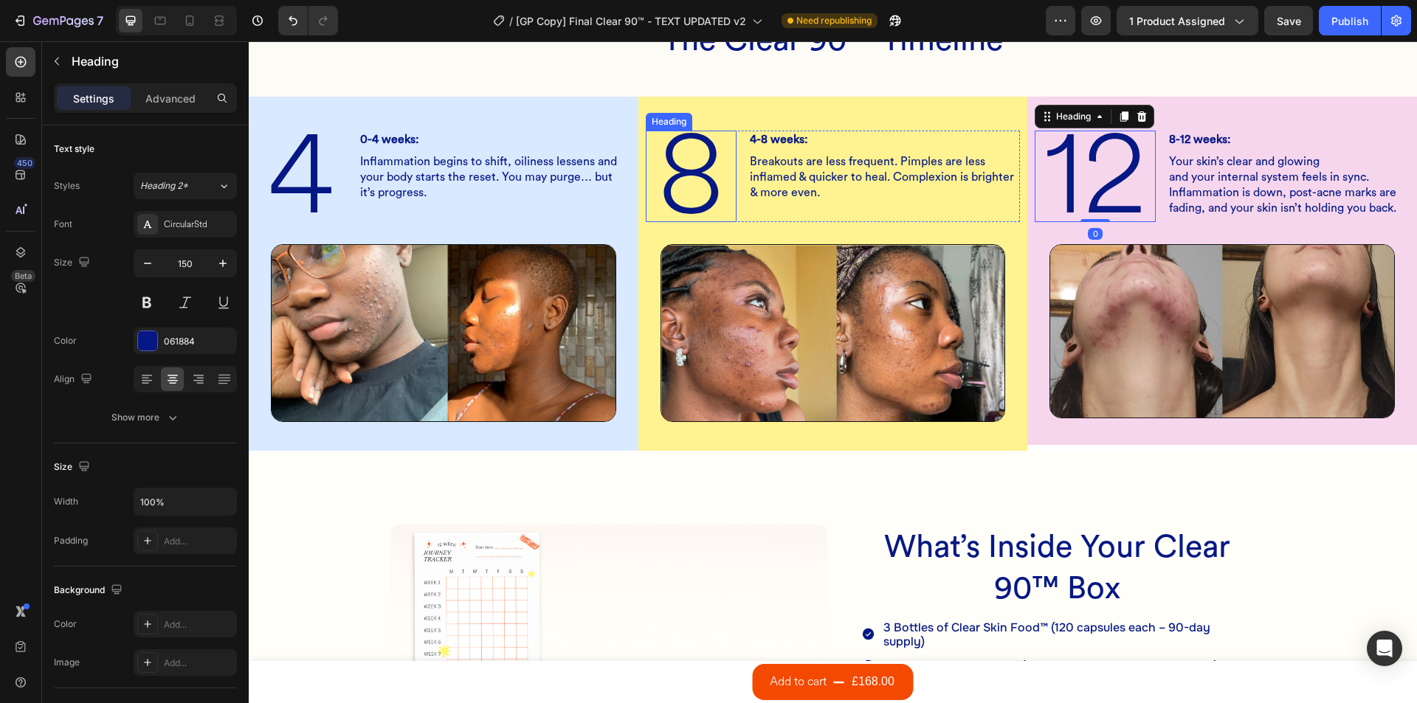
click at [667, 179] on h2 "8" at bounding box center [691, 176] width 91 height 91
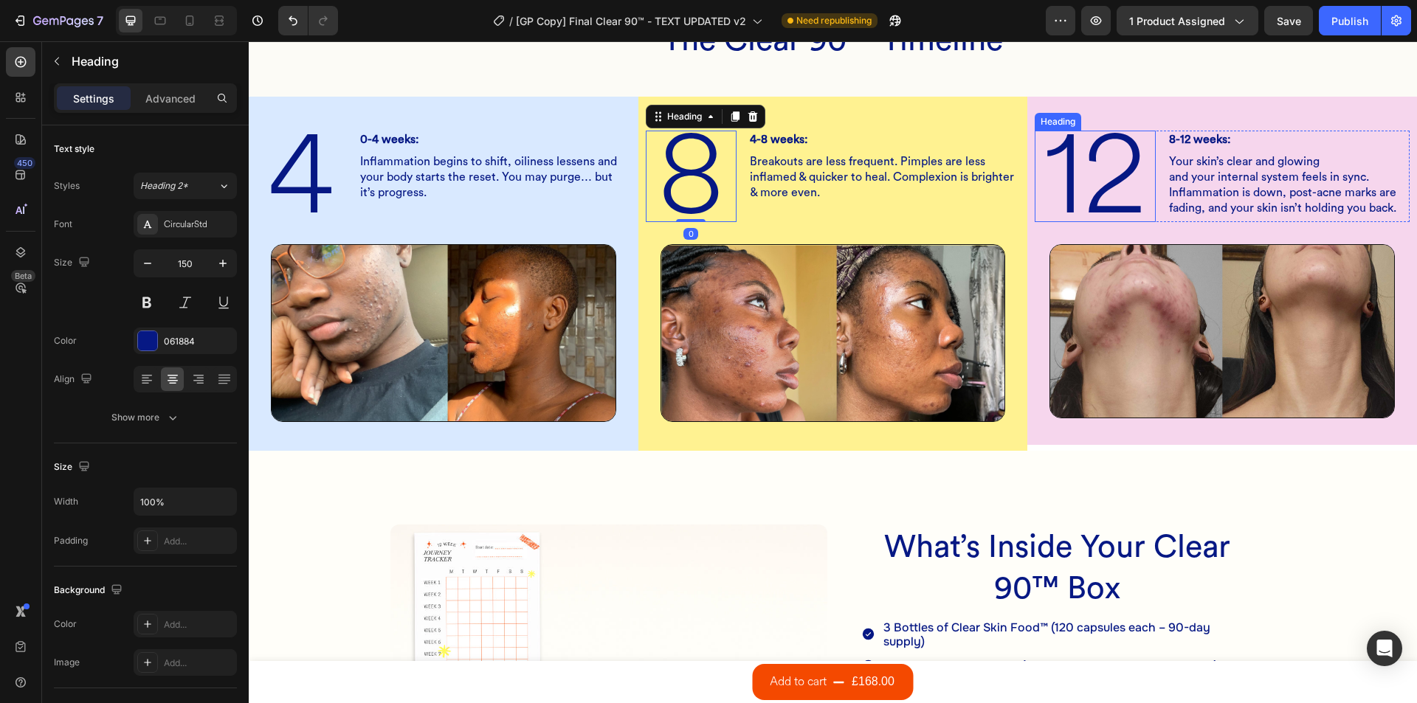
click at [1082, 156] on h2 "12" at bounding box center [1095, 176] width 121 height 91
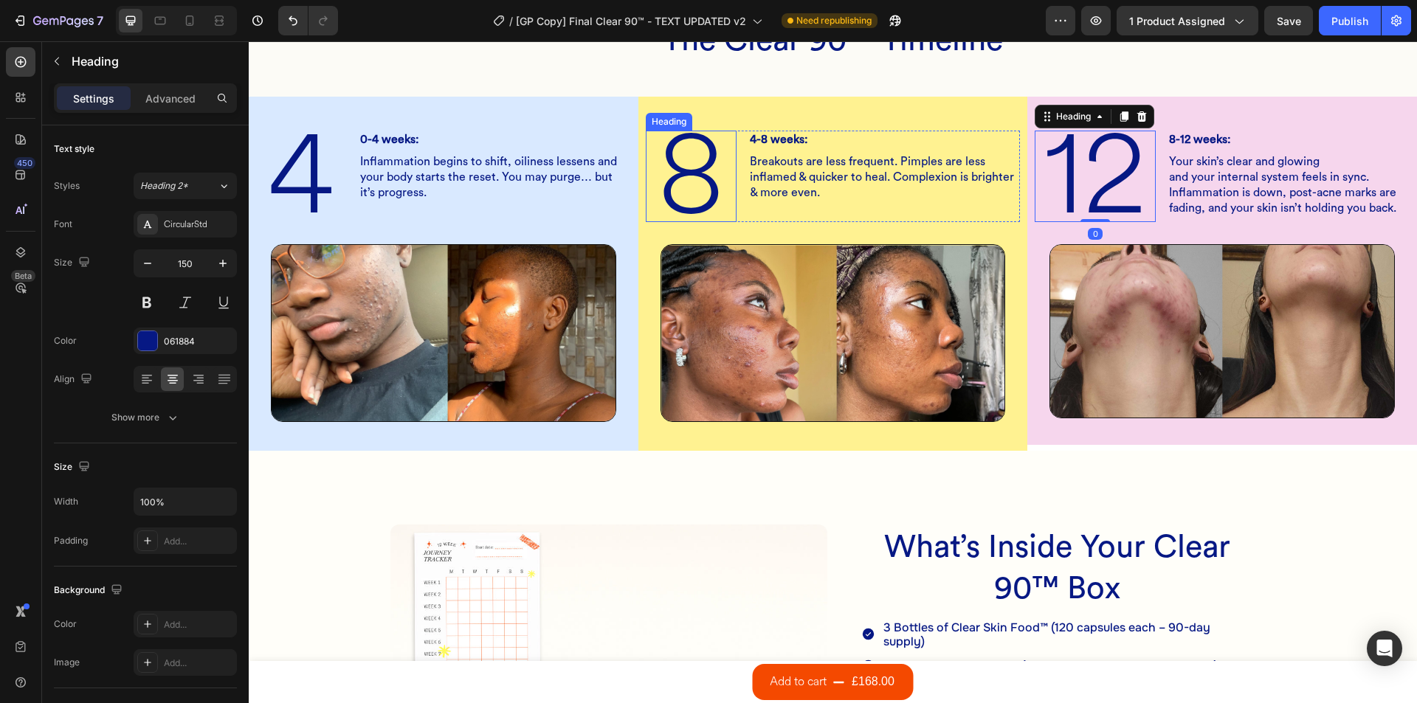
click at [695, 166] on h2 "8" at bounding box center [691, 176] width 91 height 91
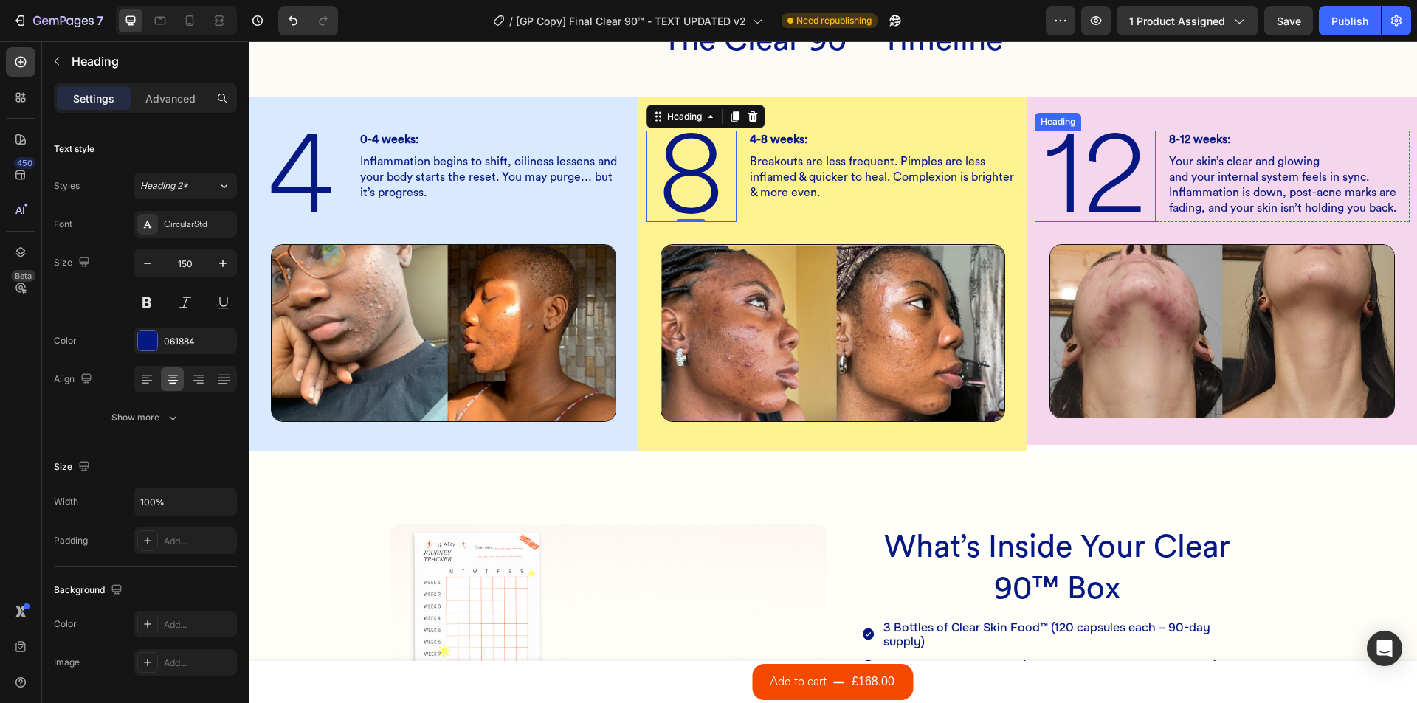
click at [1133, 159] on h2 "12" at bounding box center [1095, 176] width 121 height 91
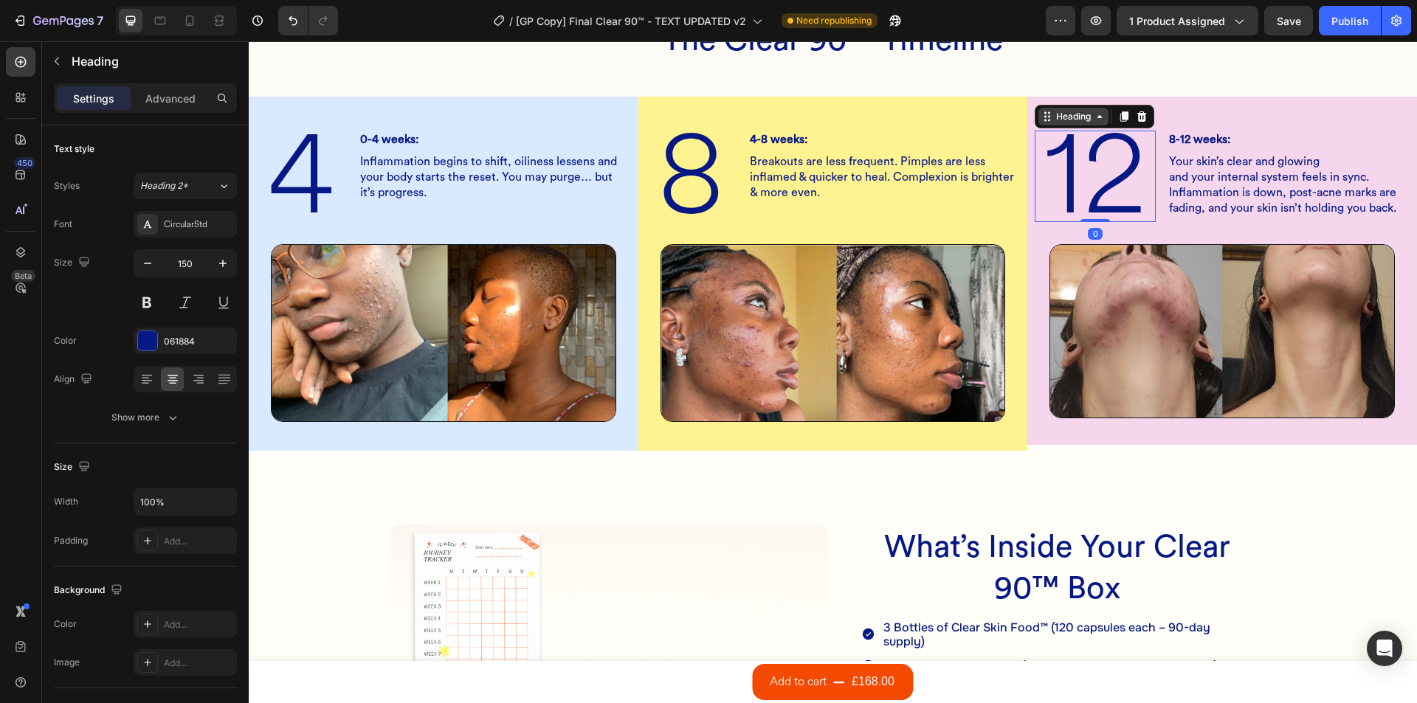
click at [1081, 121] on div "Heading" at bounding box center [1073, 116] width 41 height 13
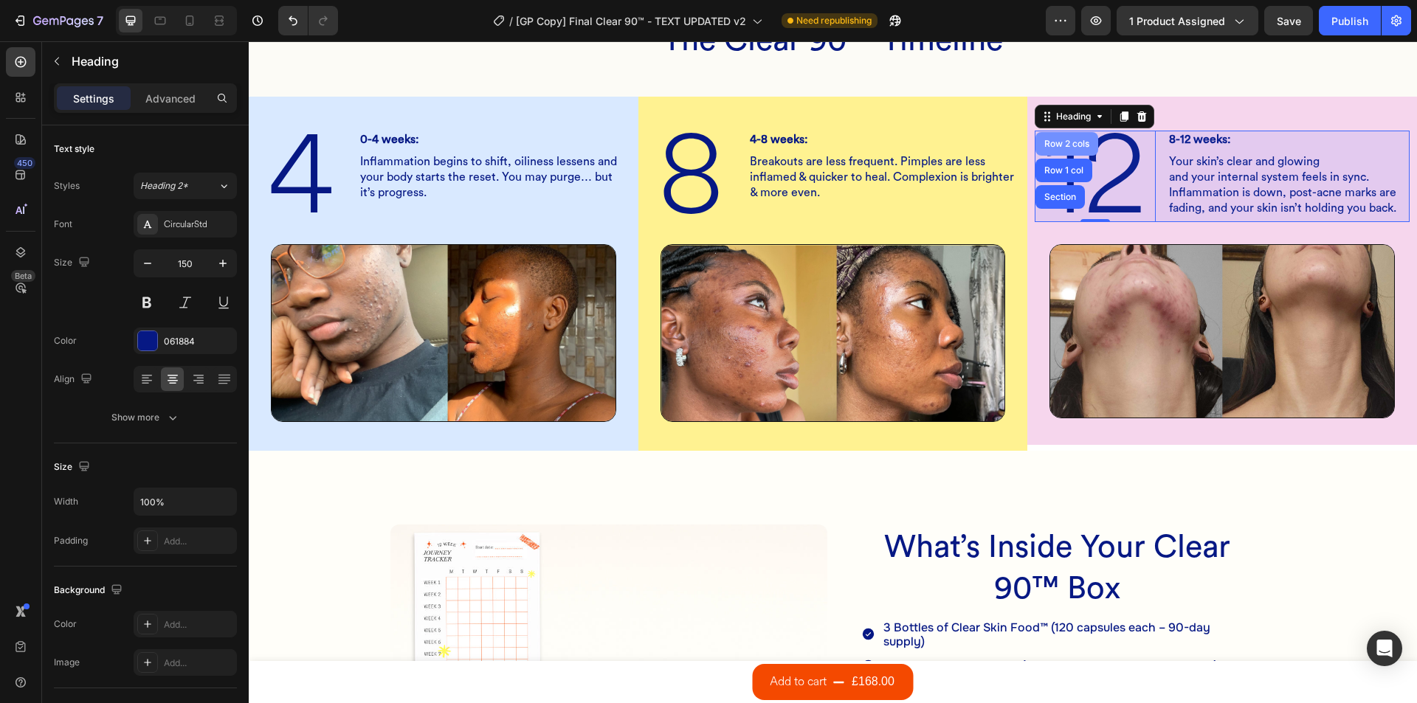
click at [1058, 149] on div "Row 2 cols" at bounding box center [1066, 144] width 63 height 24
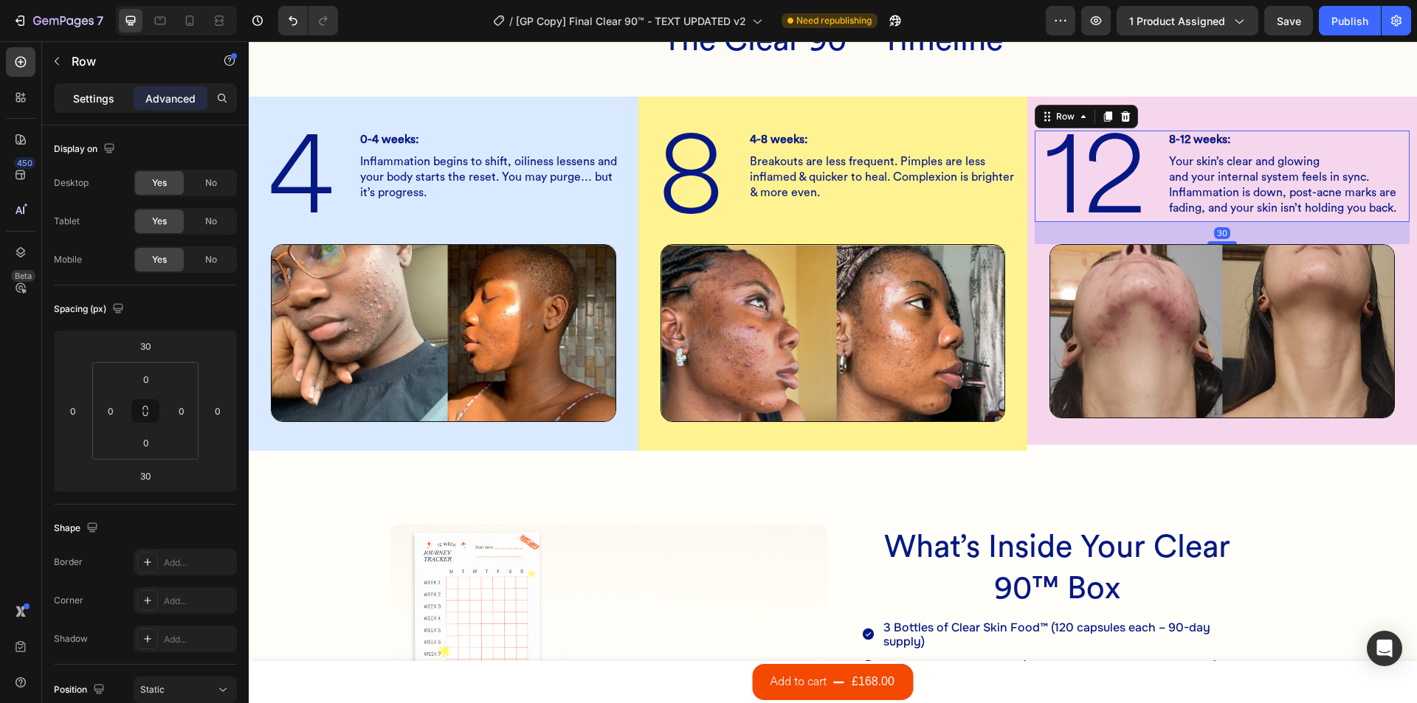
click at [108, 88] on div "Settings" at bounding box center [94, 98] width 74 height 24
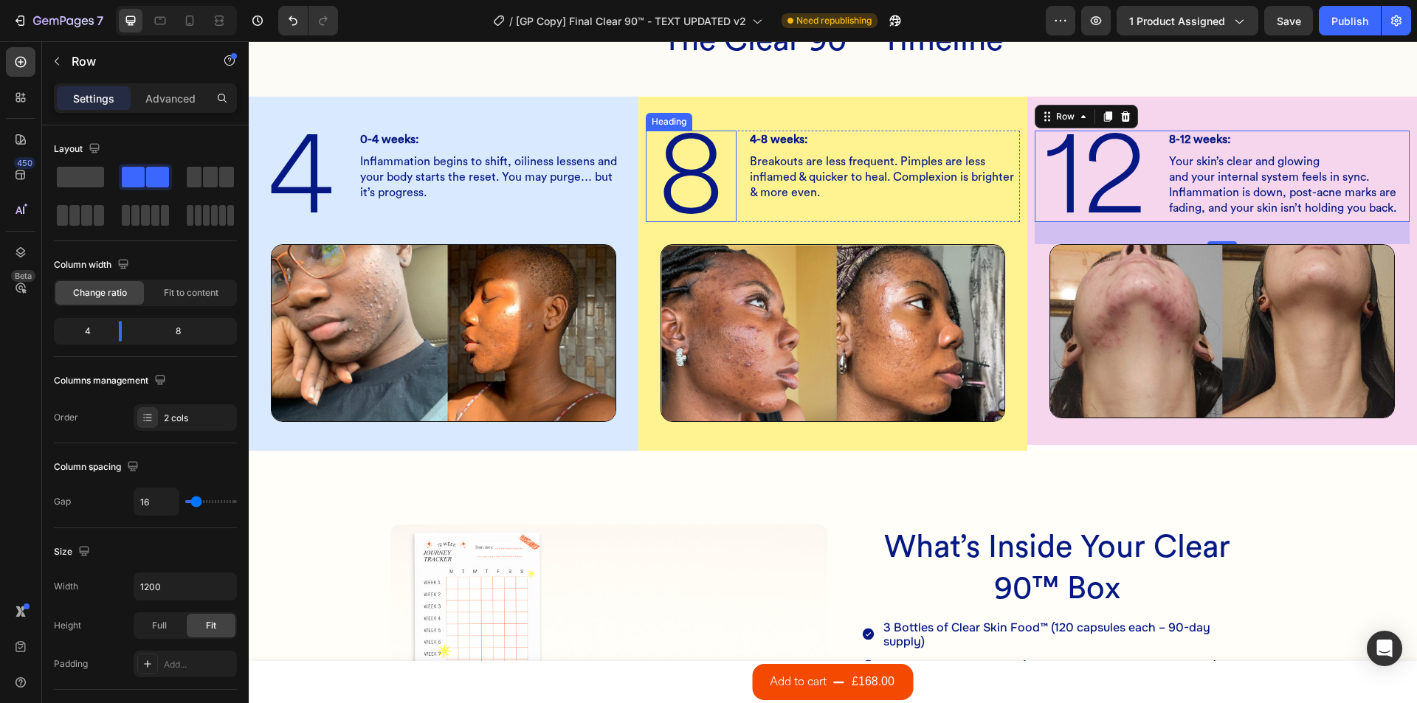
click at [664, 148] on h2 "8" at bounding box center [691, 176] width 91 height 91
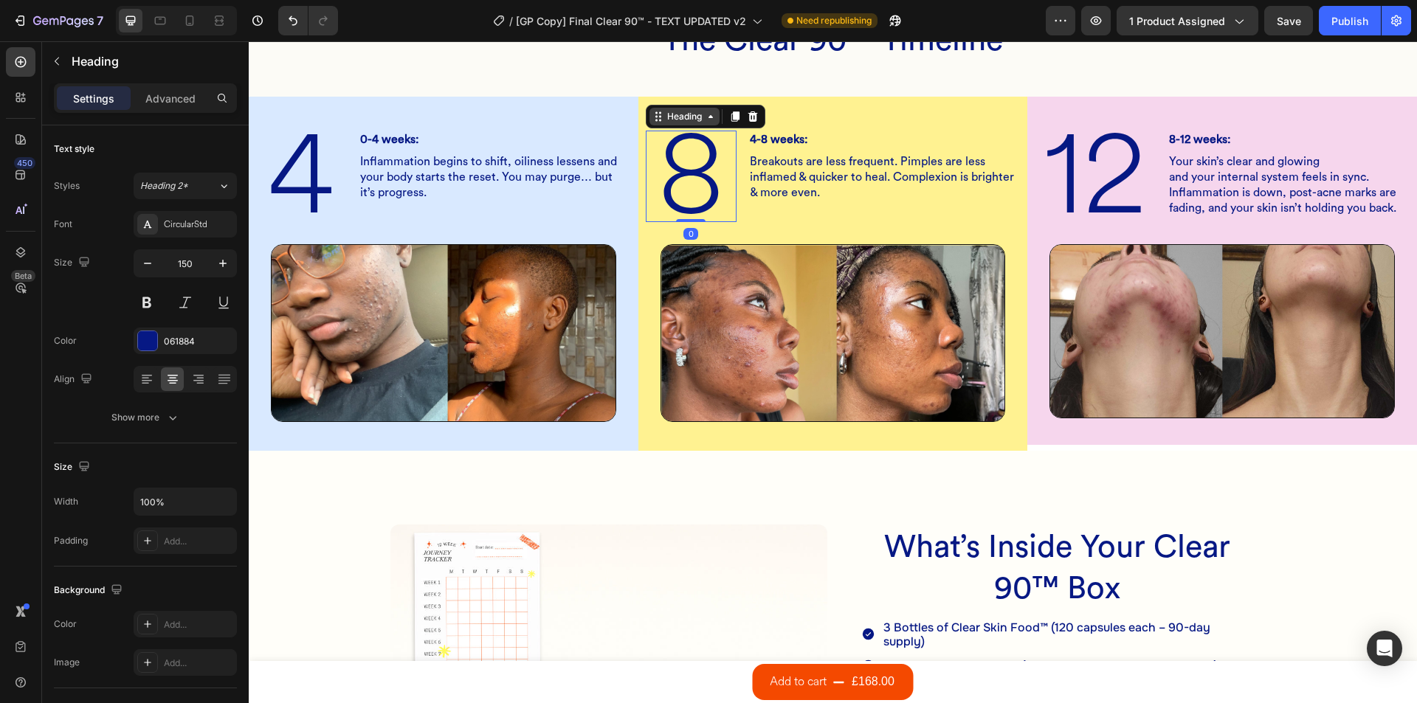
click at [683, 118] on div "Heading" at bounding box center [684, 116] width 41 height 13
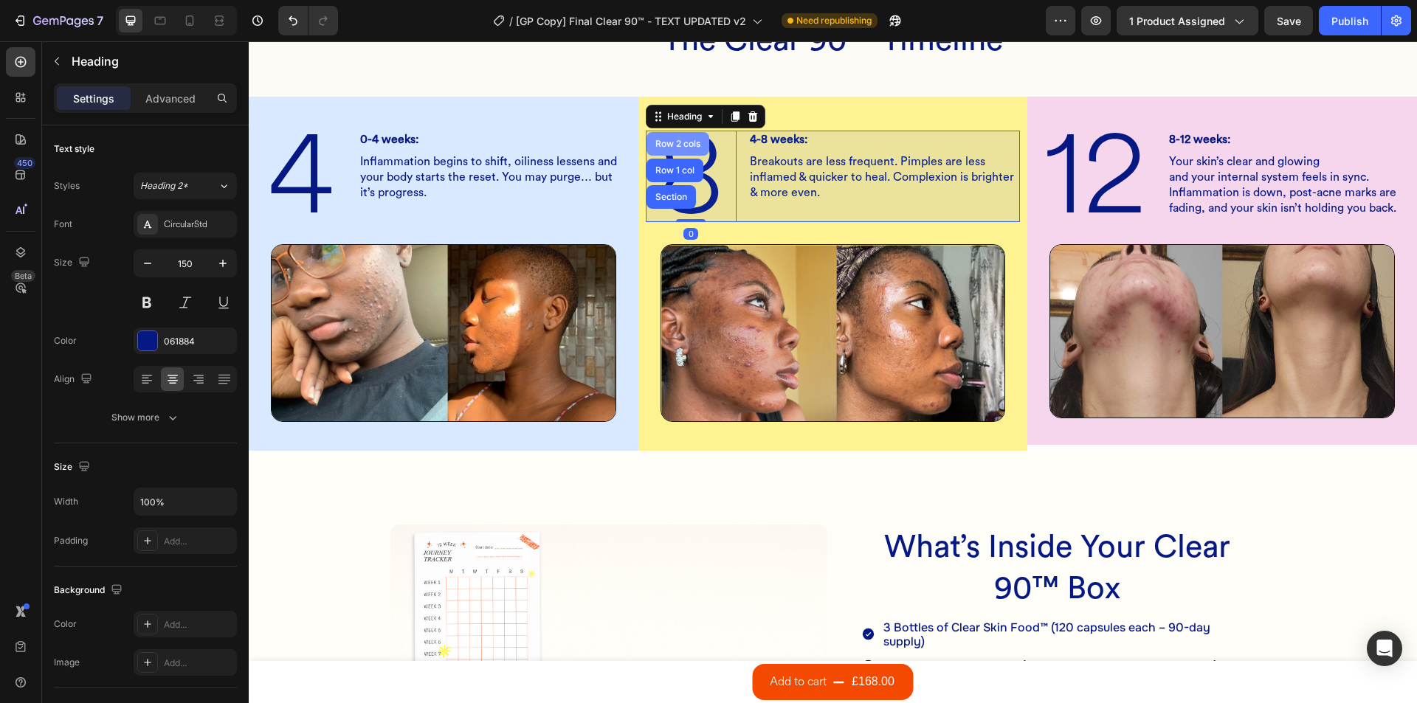
click at [679, 147] on div "Row 2 cols" at bounding box center [677, 143] width 51 height 9
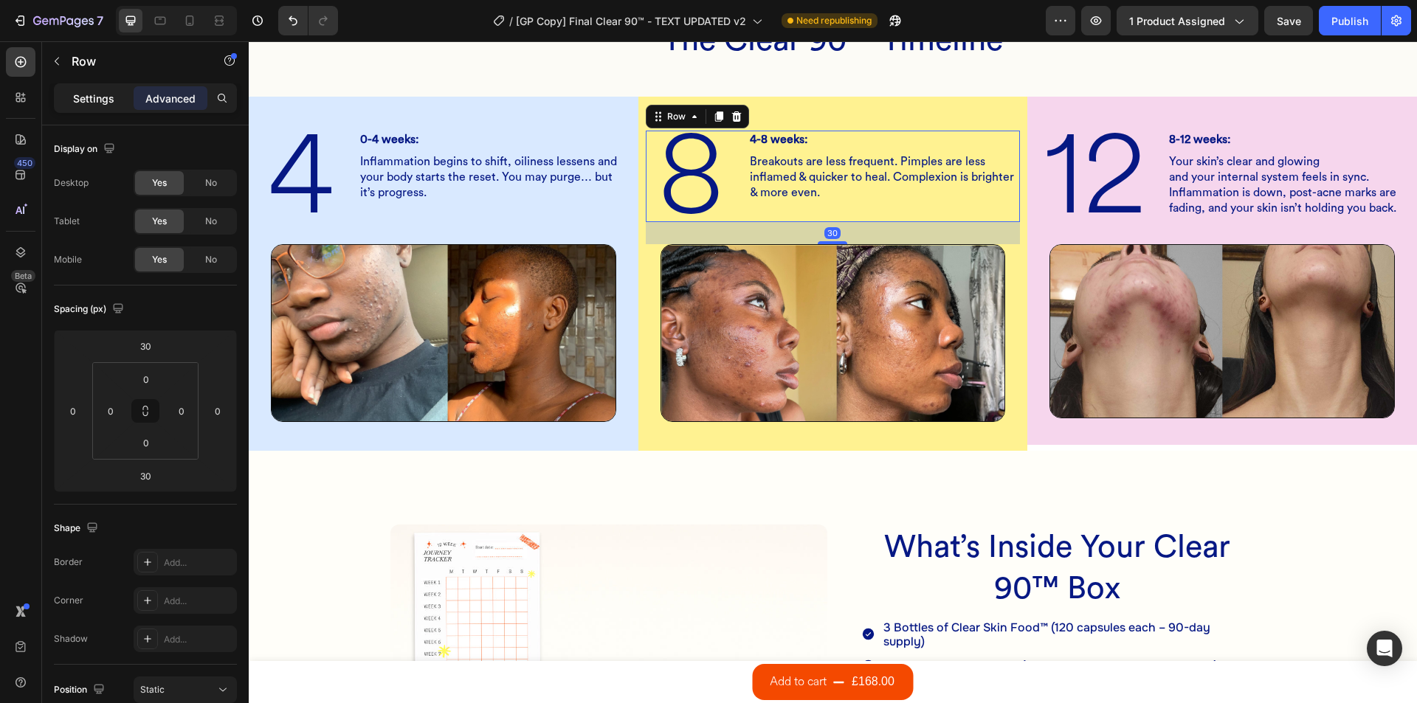
click at [91, 109] on div "Settings" at bounding box center [94, 98] width 74 height 24
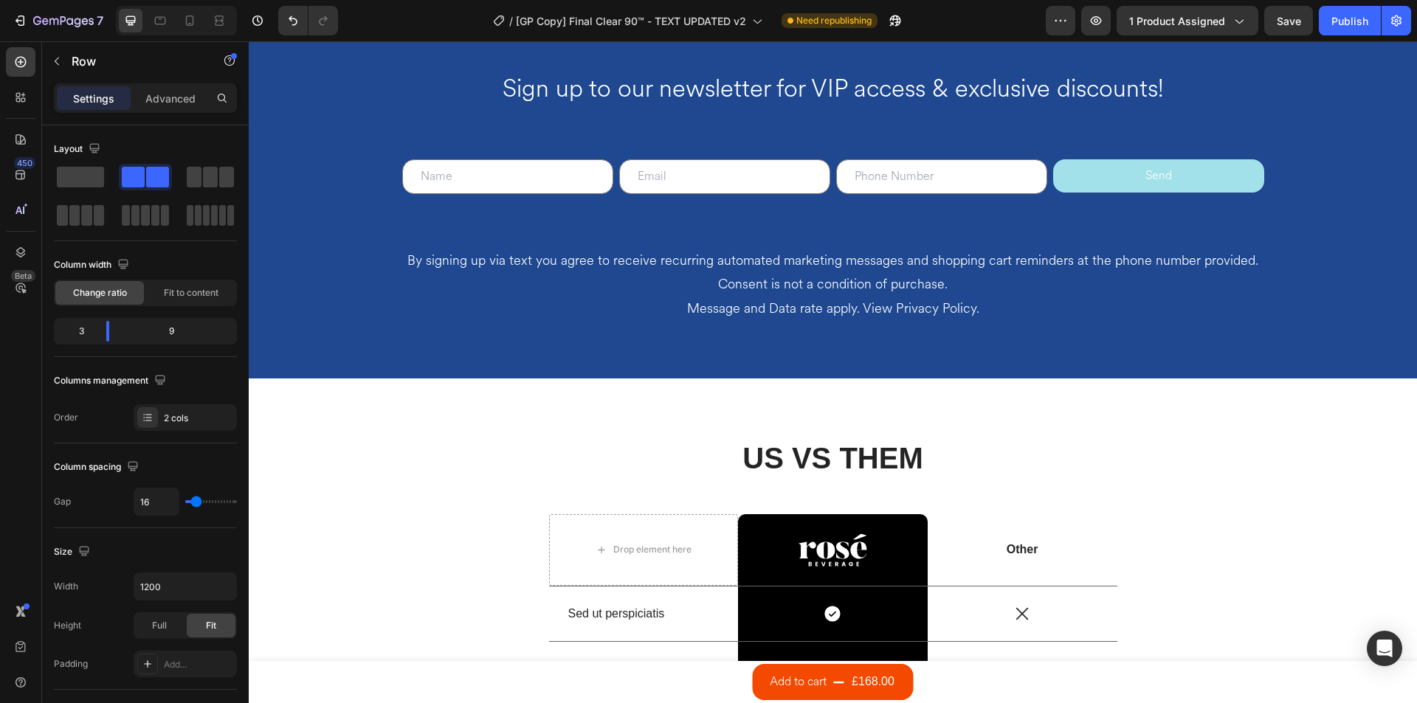
scroll to position [7526, 0]
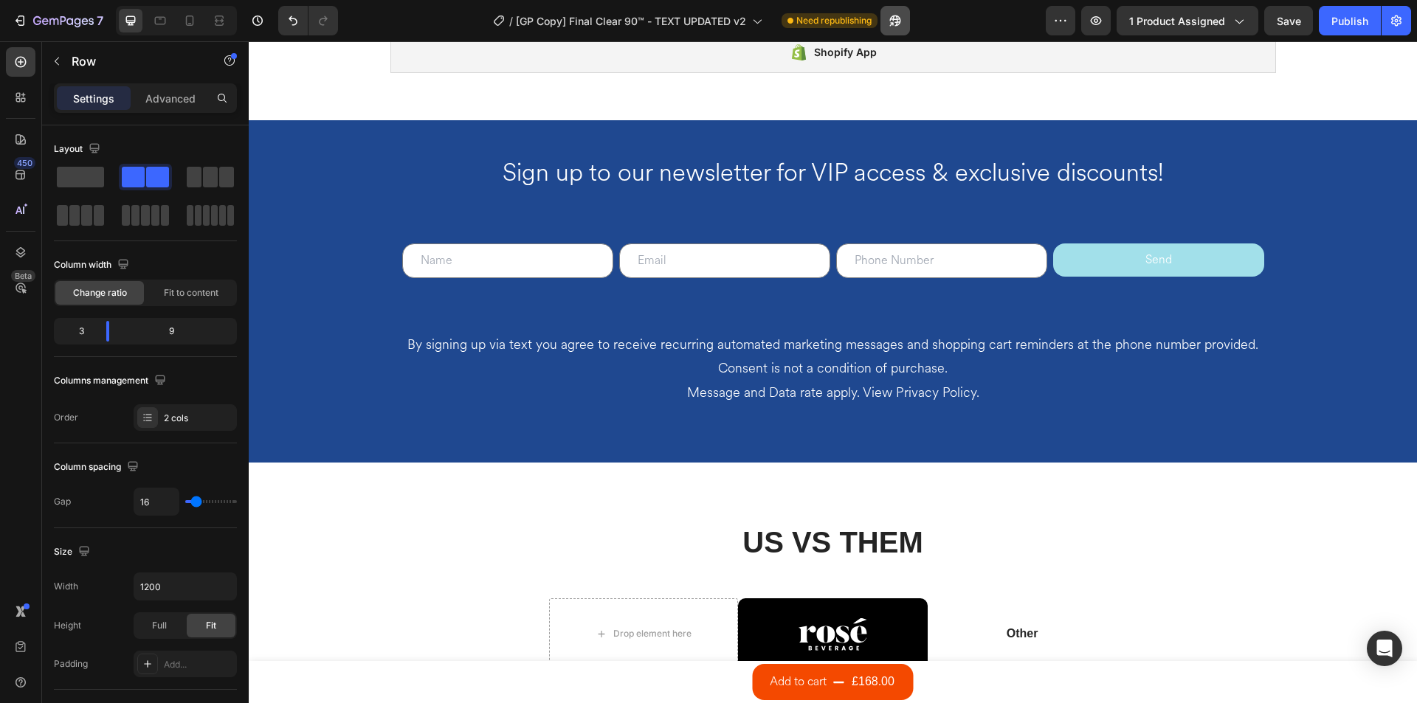
click at [902, 22] on icon "button" at bounding box center [895, 20] width 15 height 15
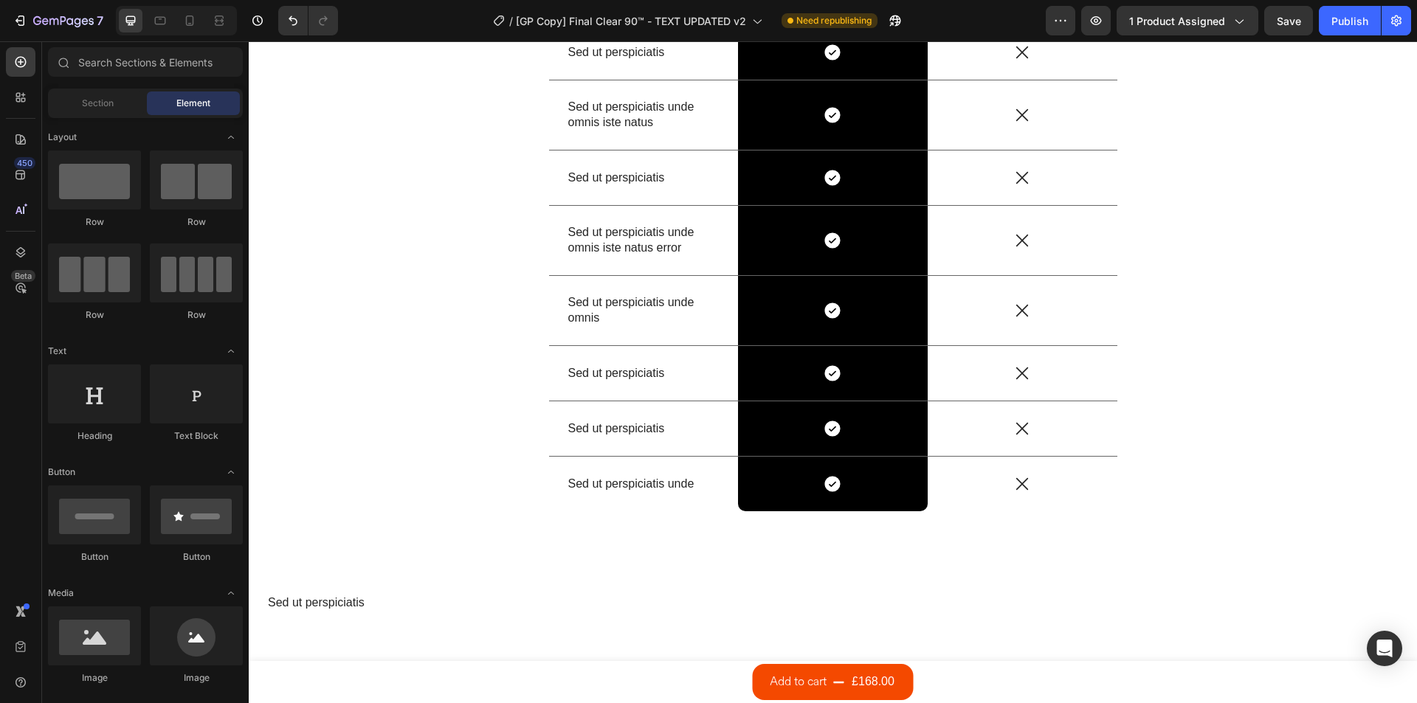
scroll to position [598, 0]
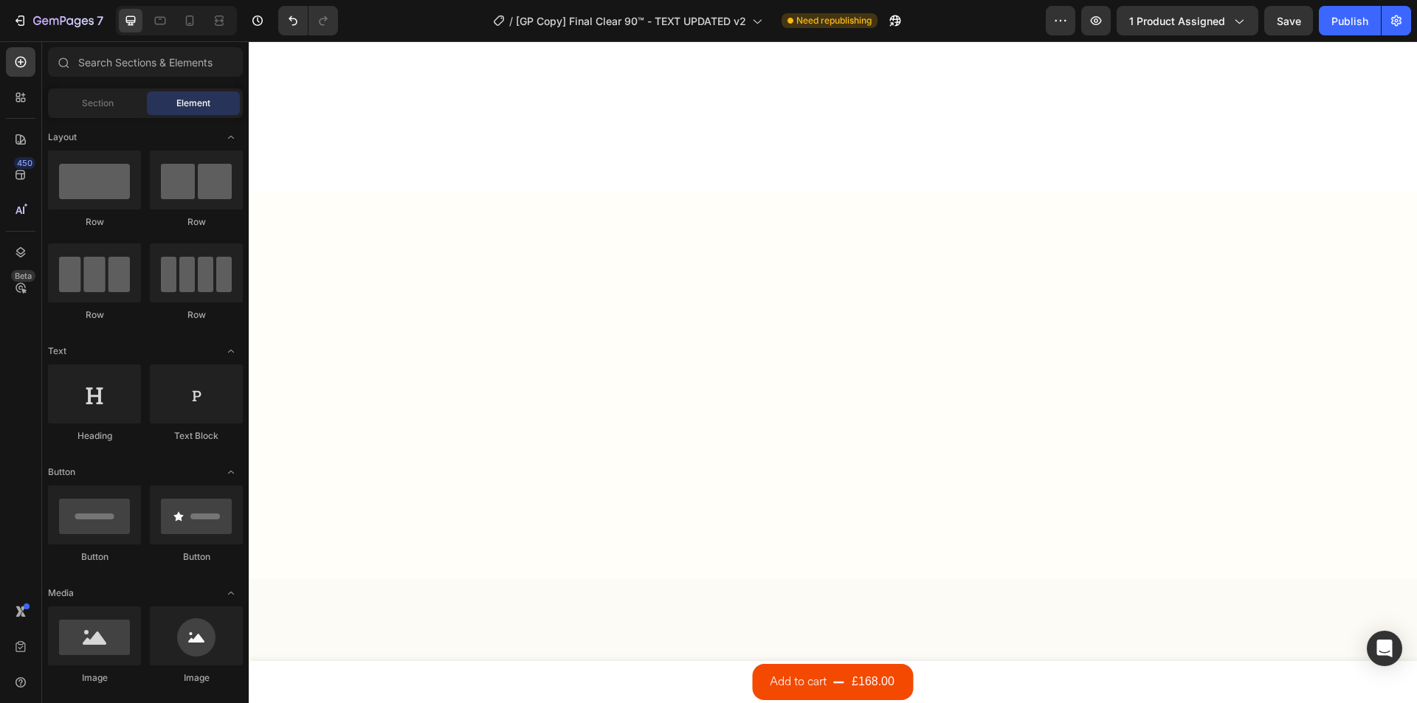
drag, startPoint x: 1412, startPoint y: 609, endPoint x: 1646, endPoint y: 83, distance: 575.8
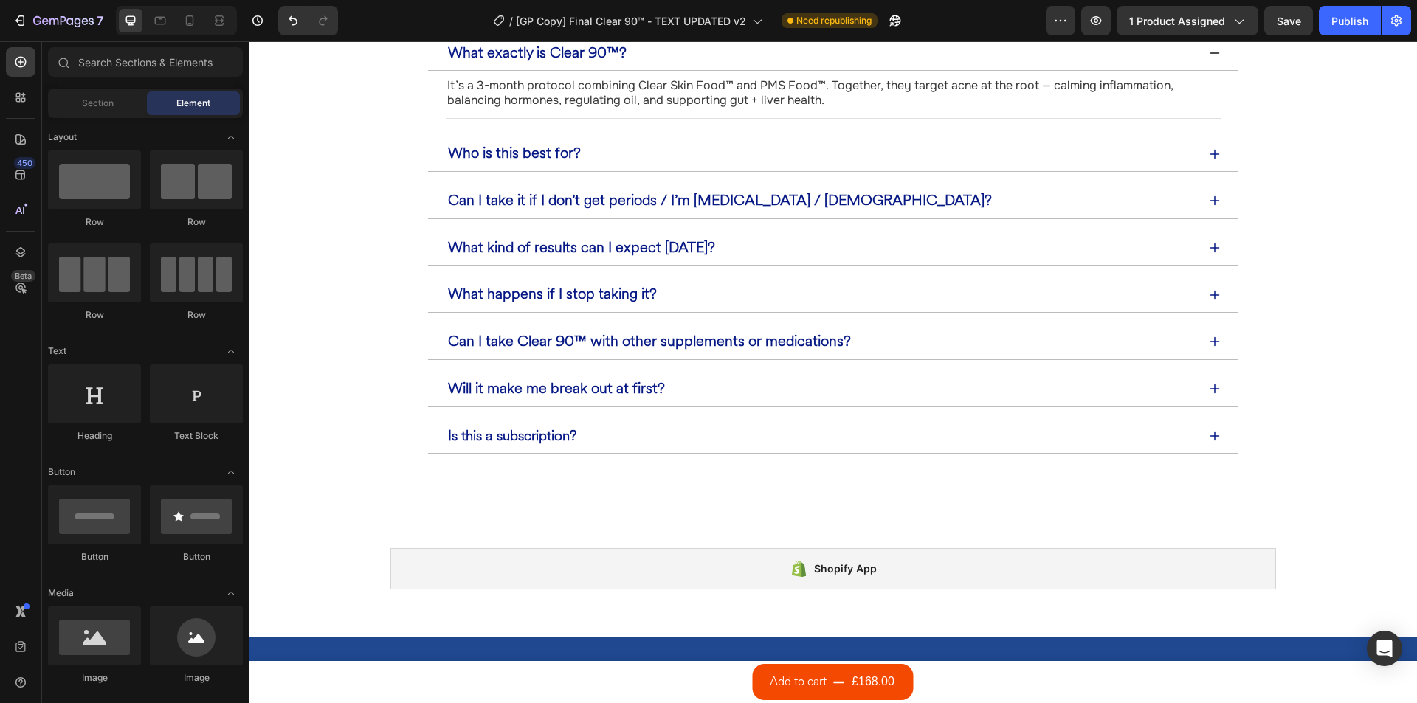
scroll to position [6641, 0]
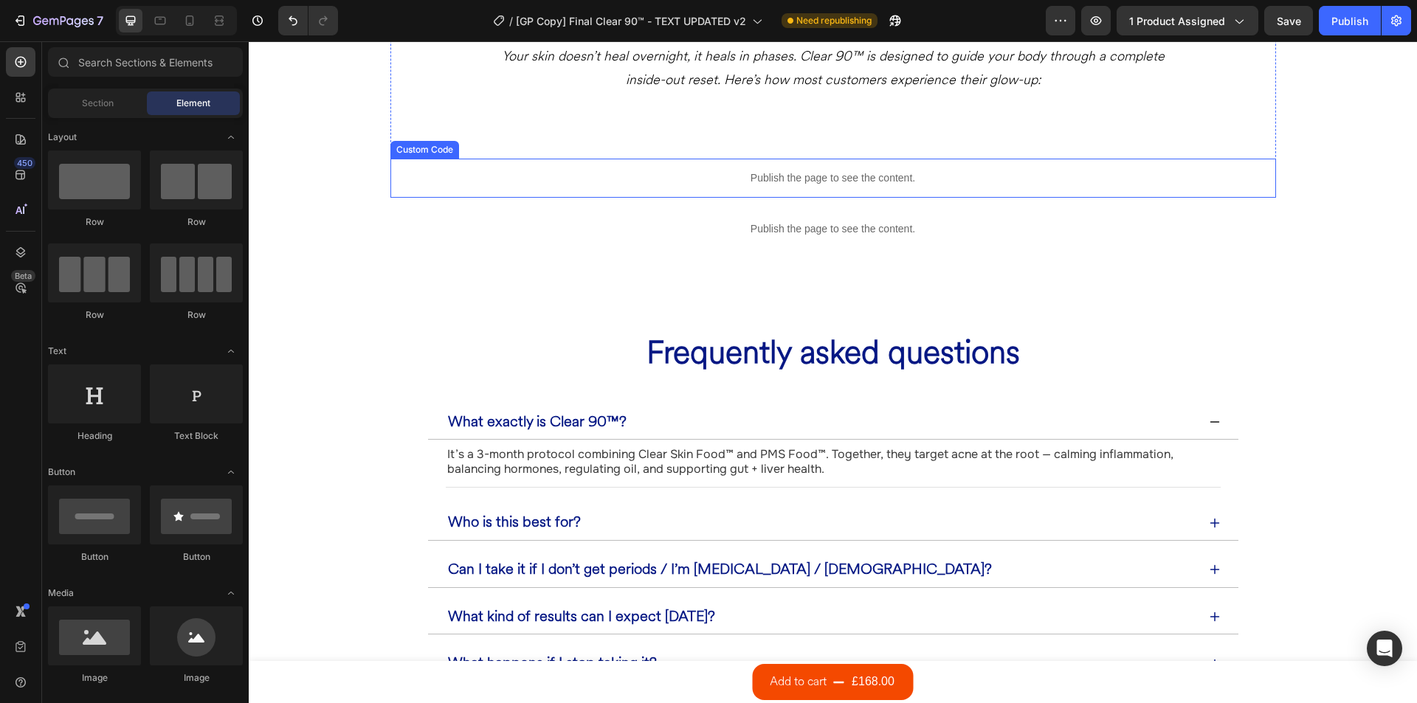
click at [767, 232] on p "Publish the page to see the content." at bounding box center [833, 228] width 1168 height 15
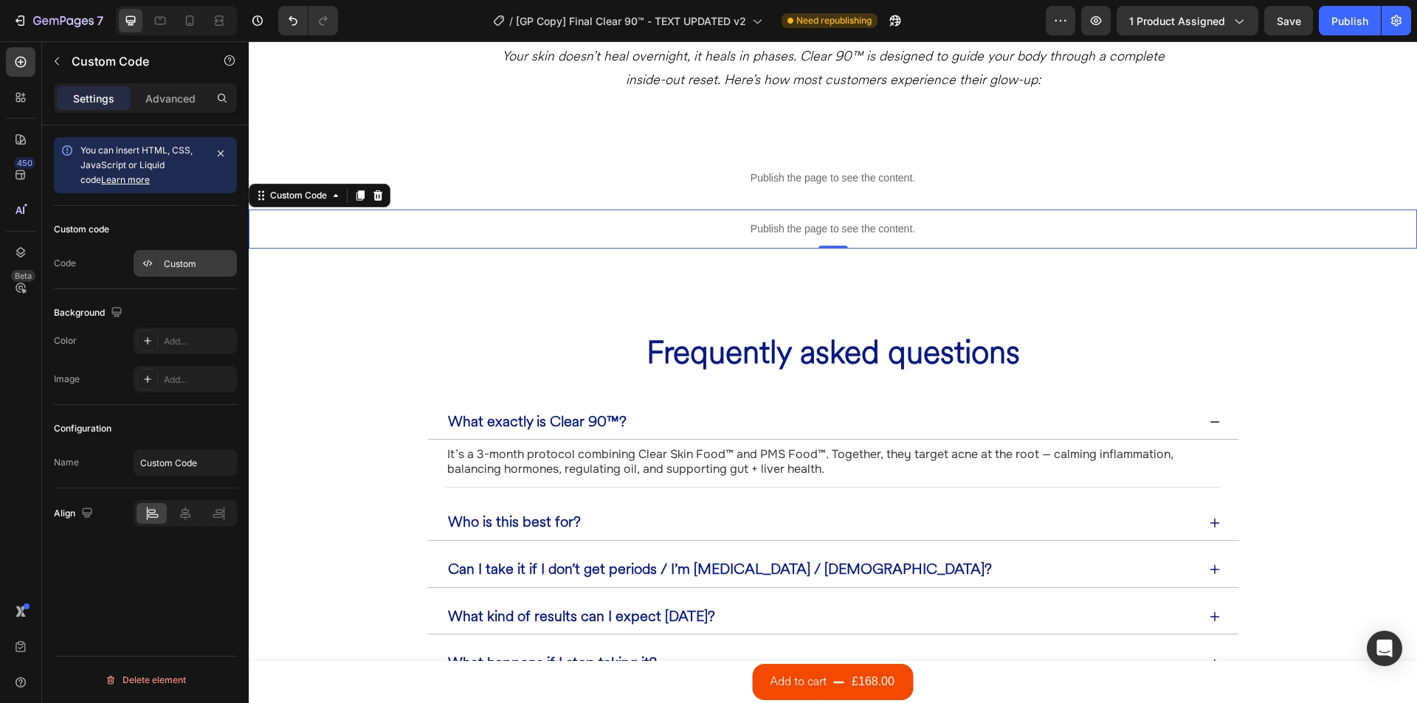
click at [165, 263] on div "Custom" at bounding box center [198, 264] width 69 height 13
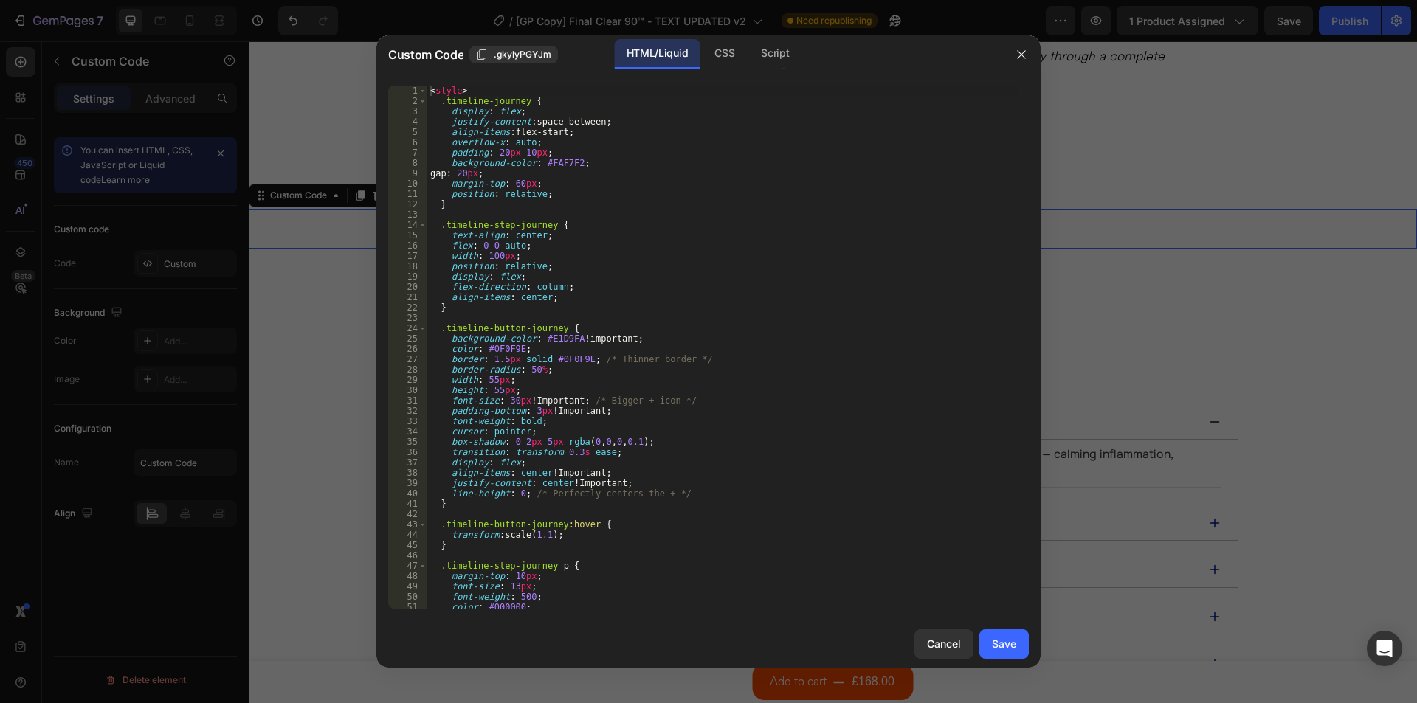
scroll to position [133, 0]
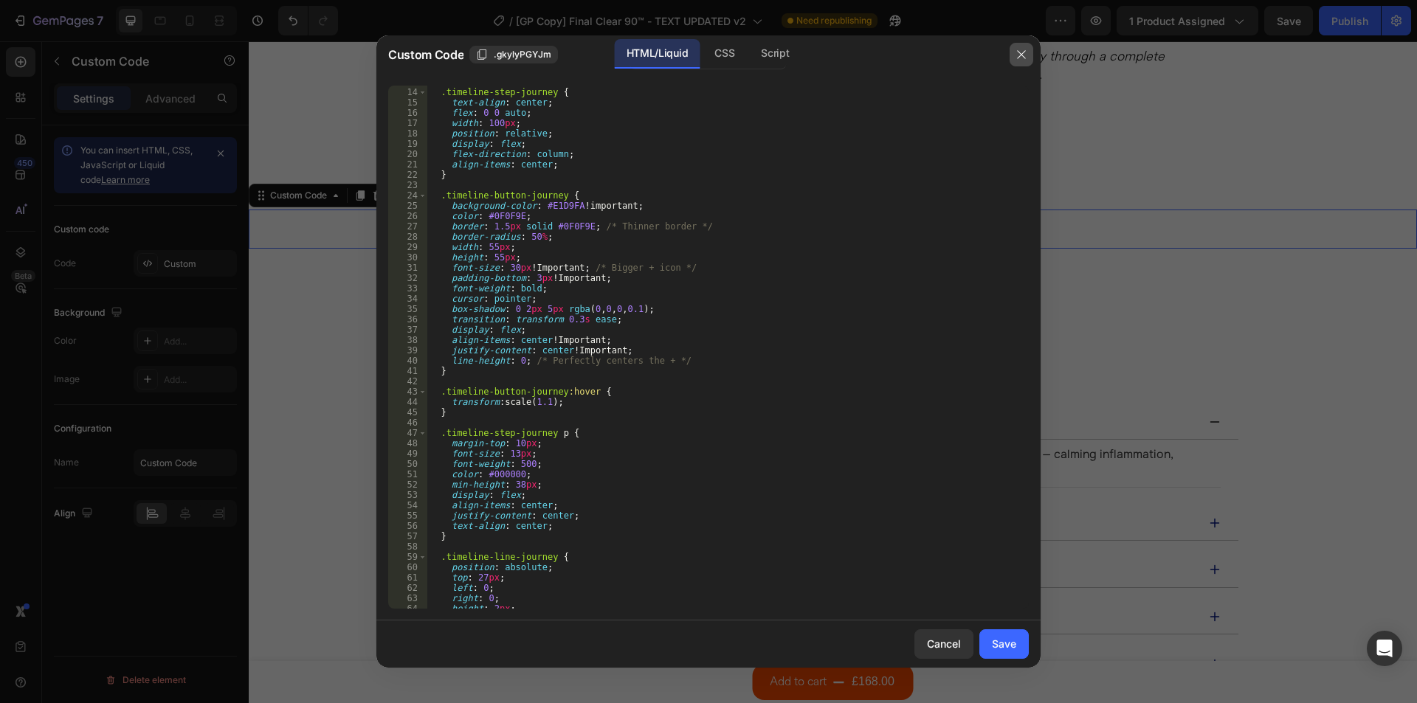
click at [1026, 54] on icon "button" at bounding box center [1021, 55] width 12 height 12
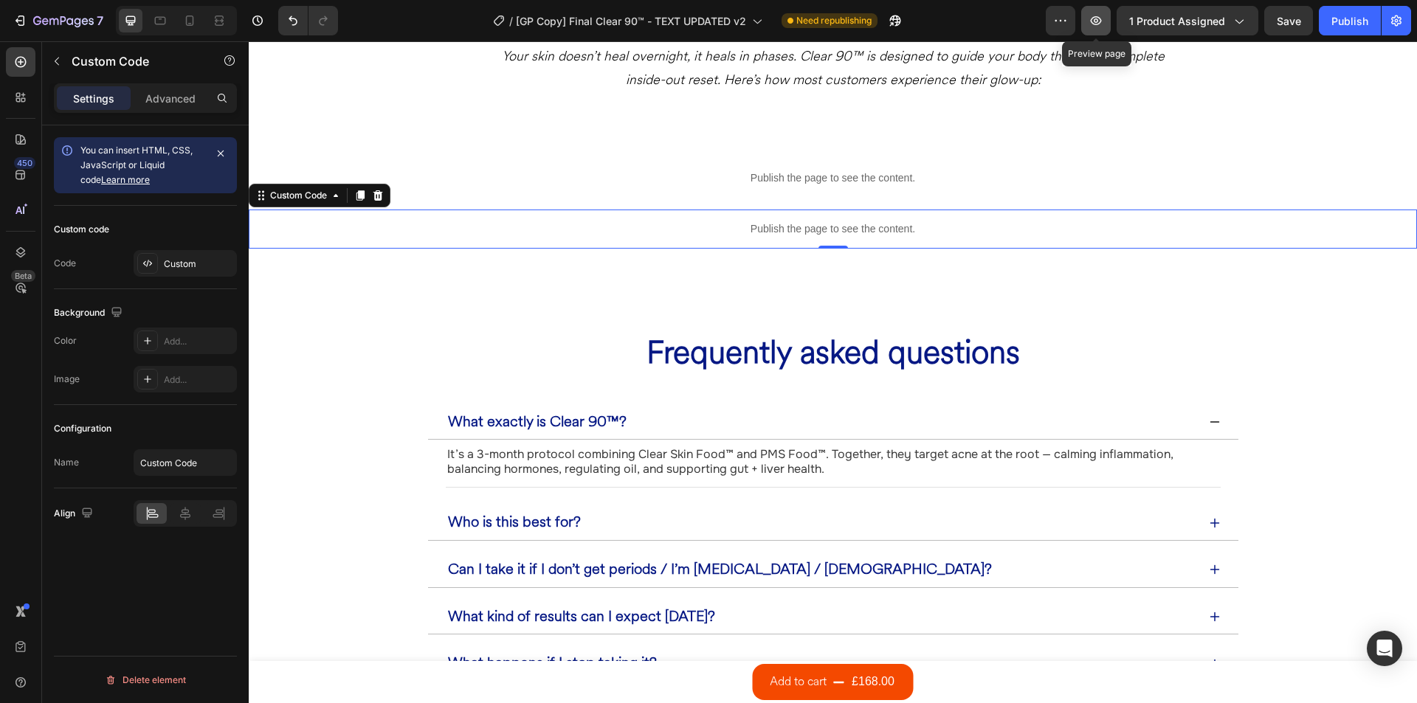
click at [1098, 20] on icon "button" at bounding box center [1095, 20] width 15 height 15
